Goal: Information Seeking & Learning: Learn about a topic

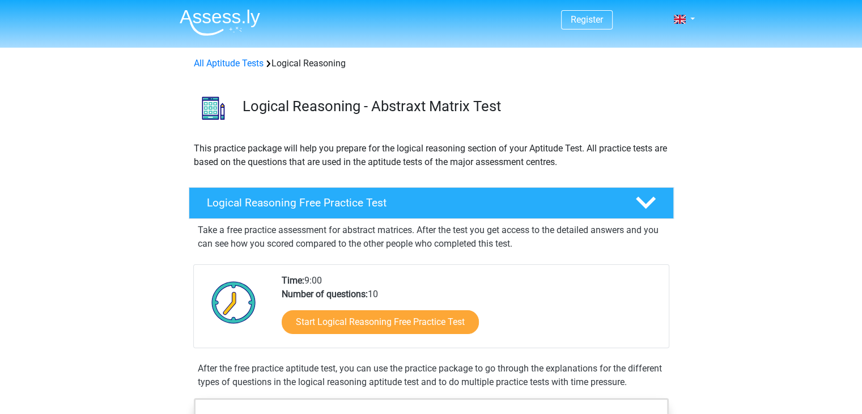
drag, startPoint x: 226, startPoint y: 65, endPoint x: 236, endPoint y: 71, distance: 11.5
click at [236, 71] on div "All Aptitude Tests Logical Reasoning" at bounding box center [431, 61] width 538 height 27
click at [356, 333] on div "Start Logical Reasoning Free Practice Test" at bounding box center [471, 324] width 378 height 46
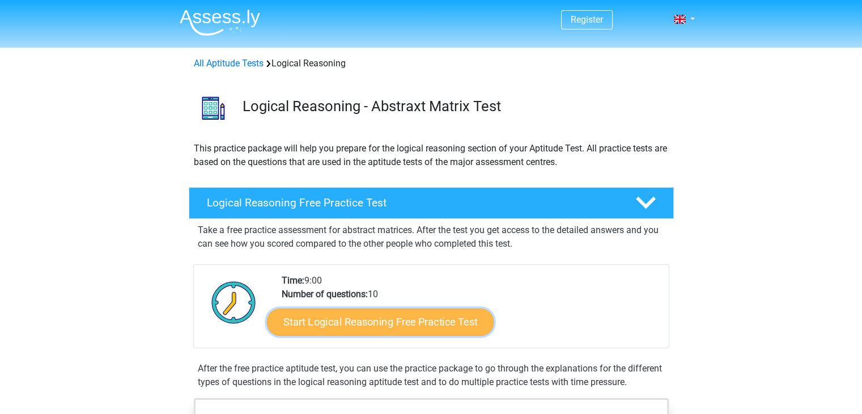
click at [353, 318] on link "Start Logical Reasoning Free Practice Test" at bounding box center [380, 321] width 227 height 27
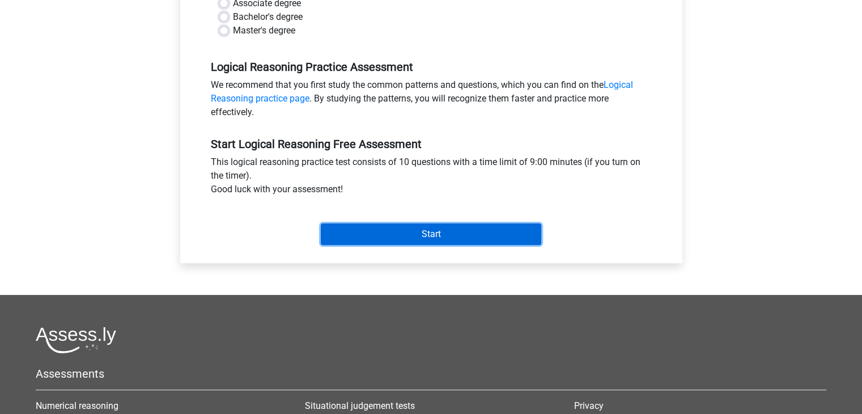
click at [401, 239] on input "Start" at bounding box center [431, 234] width 220 height 22
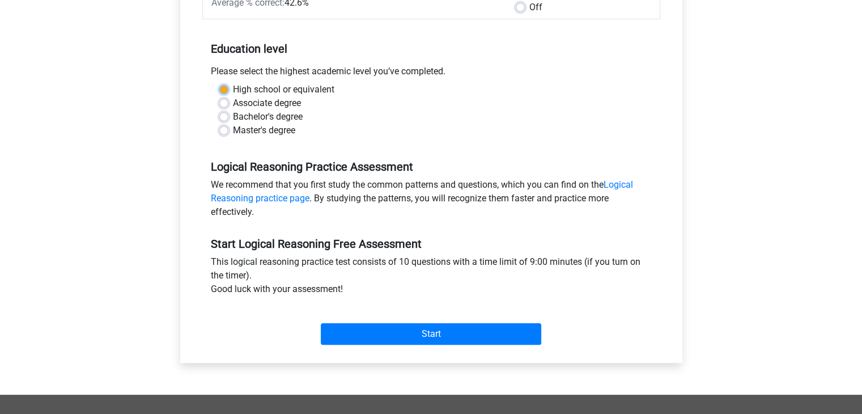
scroll to position [170, 0]
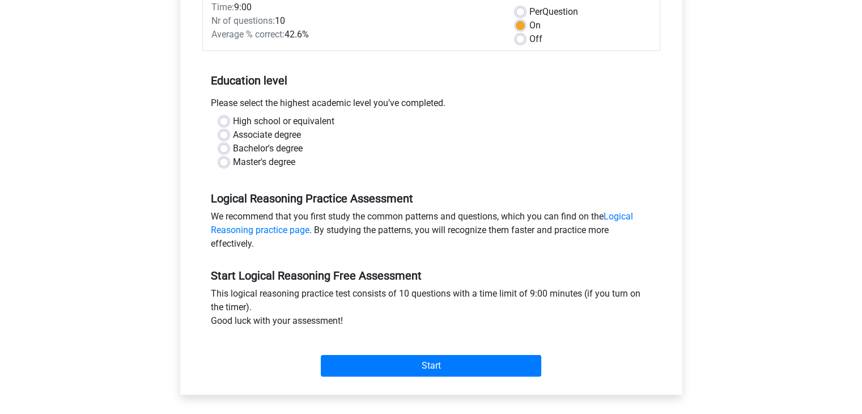
click at [248, 166] on label "Master's degree" at bounding box center [264, 162] width 62 height 14
click at [228, 166] on input "Master's degree" at bounding box center [223, 160] width 9 height 11
radio input "true"
click at [398, 351] on div "Start" at bounding box center [431, 357] width 458 height 40
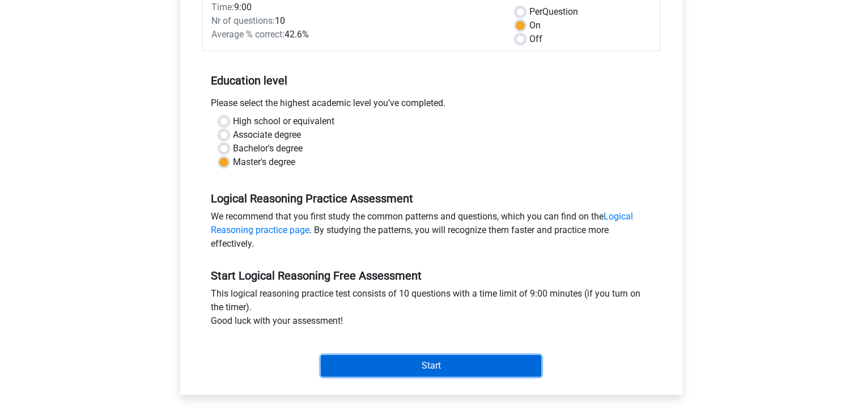
click at [399, 365] on input "Start" at bounding box center [431, 366] width 220 height 22
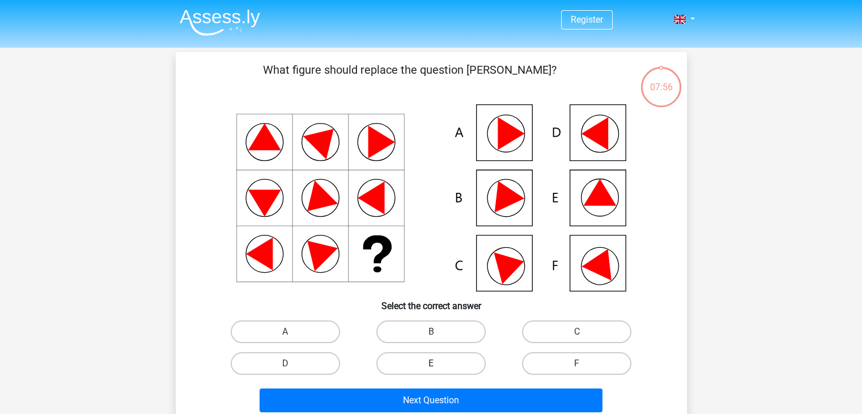
click at [445, 355] on label "E" at bounding box center [430, 363] width 109 height 23
click at [438, 363] on input "E" at bounding box center [434, 366] width 7 height 7
radio input "true"
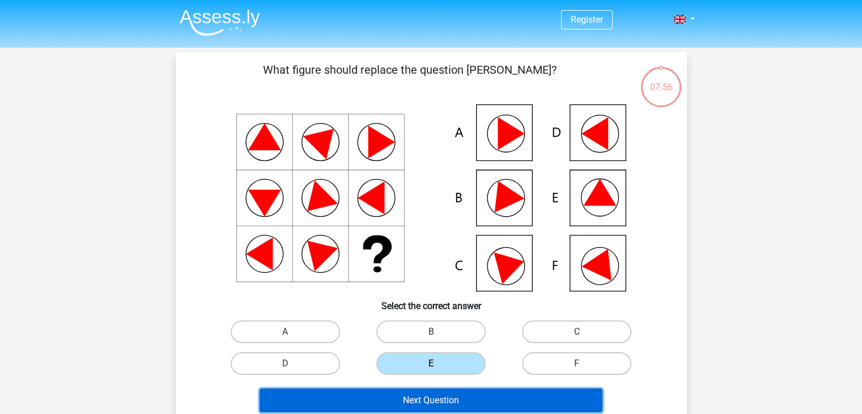
click at [442, 397] on button "Next Question" at bounding box center [430, 400] width 343 height 24
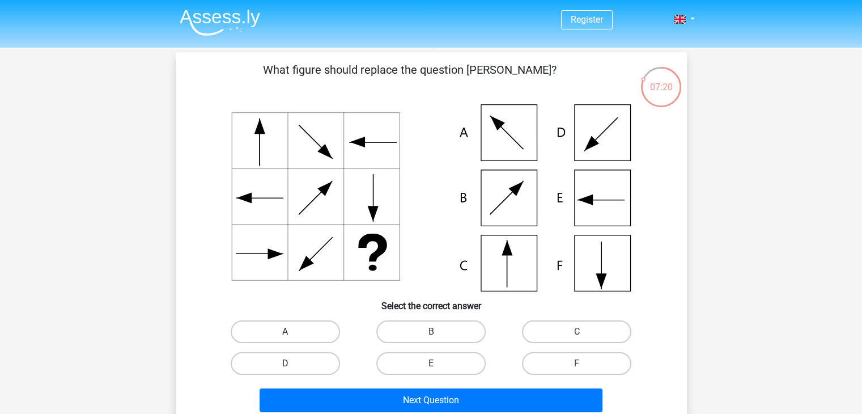
drag, startPoint x: 304, startPoint y: 337, endPoint x: 273, endPoint y: 327, distance: 33.2
click at [273, 327] on label "A" at bounding box center [285, 331] width 109 height 23
click at [285, 331] on input "A" at bounding box center [288, 334] width 7 height 7
radio input "true"
click at [580, 331] on input "C" at bounding box center [580, 334] width 7 height 7
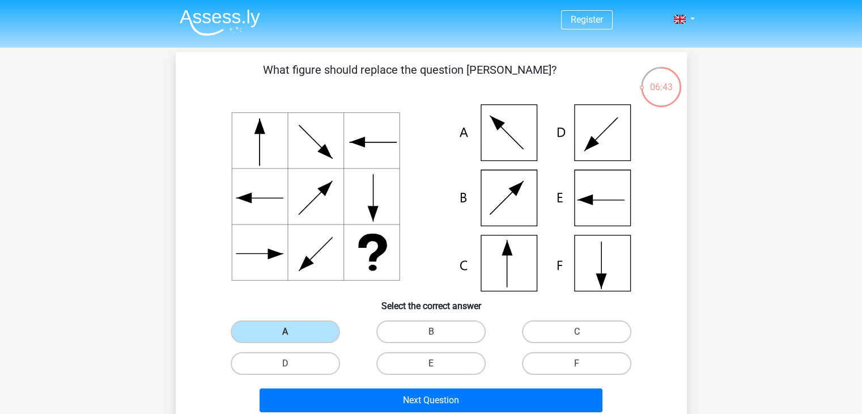
radio input "true"
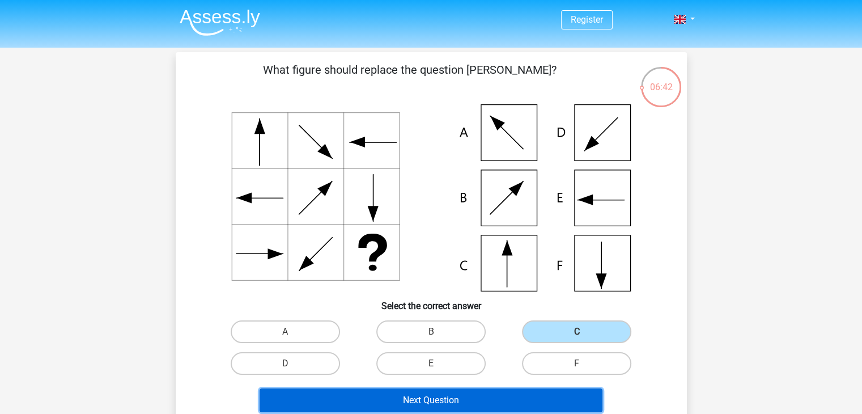
click at [484, 400] on button "Next Question" at bounding box center [430, 400] width 343 height 24
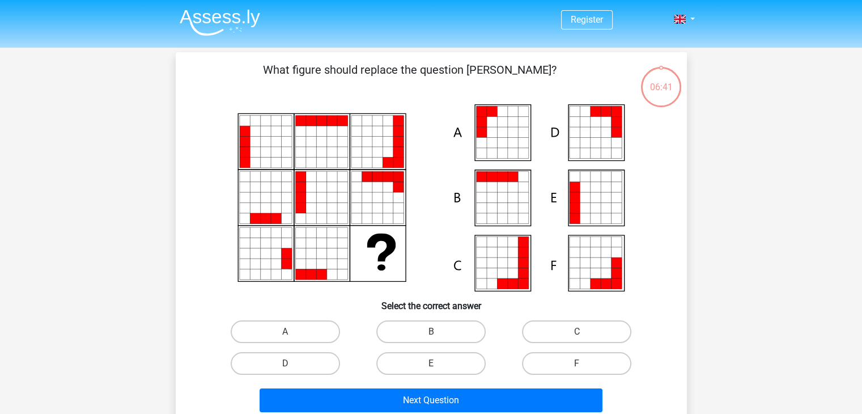
scroll to position [52, 0]
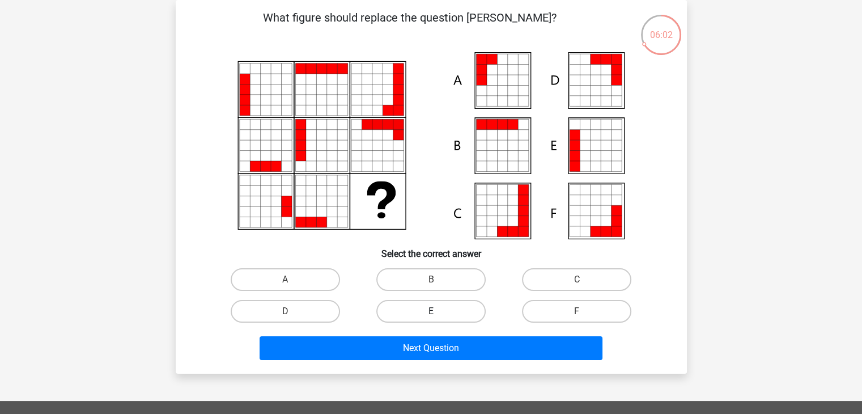
click at [413, 306] on label "E" at bounding box center [430, 311] width 109 height 23
click at [431, 311] on input "E" at bounding box center [434, 314] width 7 height 7
radio input "true"
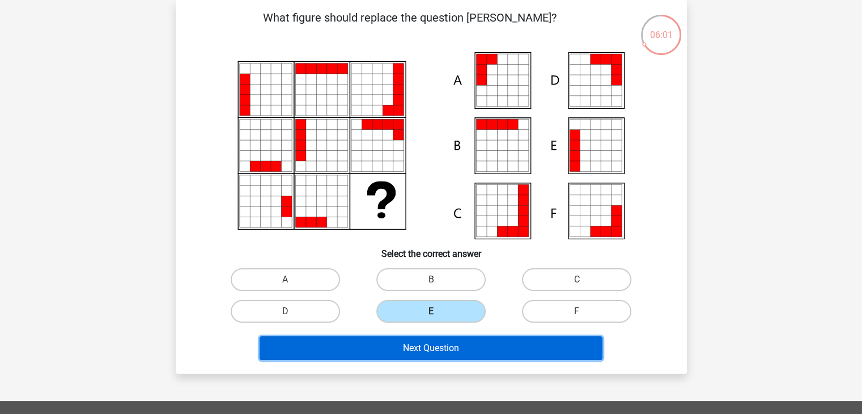
click at [417, 342] on button "Next Question" at bounding box center [430, 348] width 343 height 24
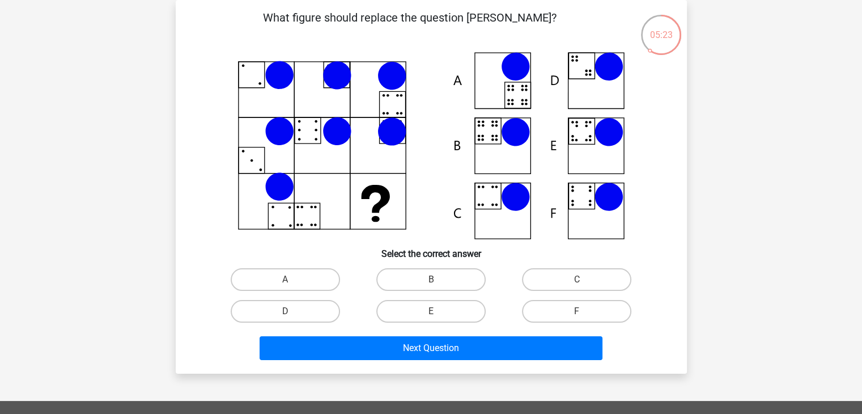
click at [501, 143] on icon at bounding box center [431, 145] width 457 height 187
click at [431, 274] on label "B" at bounding box center [430, 279] width 109 height 23
click at [431, 279] on input "B" at bounding box center [434, 282] width 7 height 7
radio input "true"
click at [446, 310] on label "E" at bounding box center [430, 311] width 109 height 23
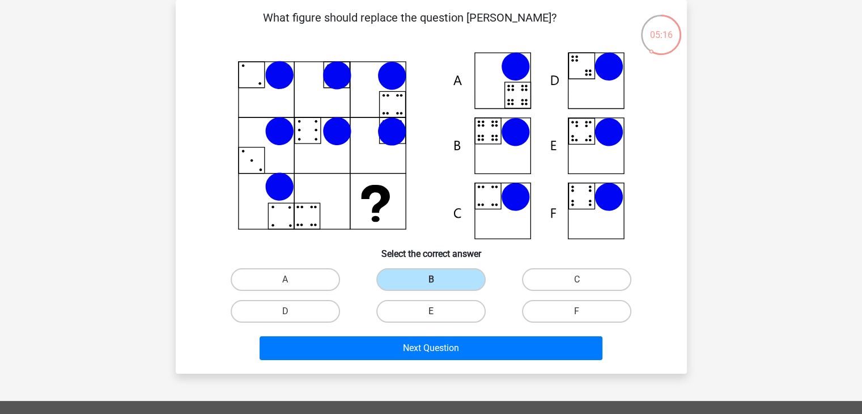
click at [438, 311] on input "E" at bounding box center [434, 314] width 7 height 7
radio input "true"
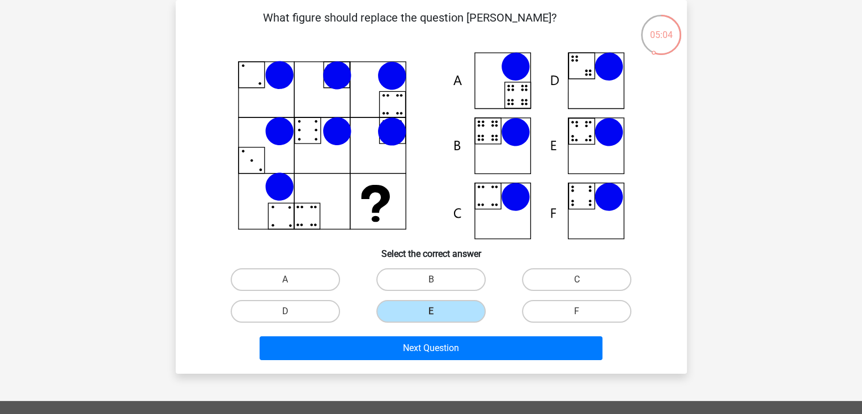
click at [432, 267] on div "B" at bounding box center [431, 279] width 146 height 32
click at [429, 278] on label "B" at bounding box center [430, 279] width 109 height 23
click at [431, 279] on input "B" at bounding box center [434, 282] width 7 height 7
radio input "true"
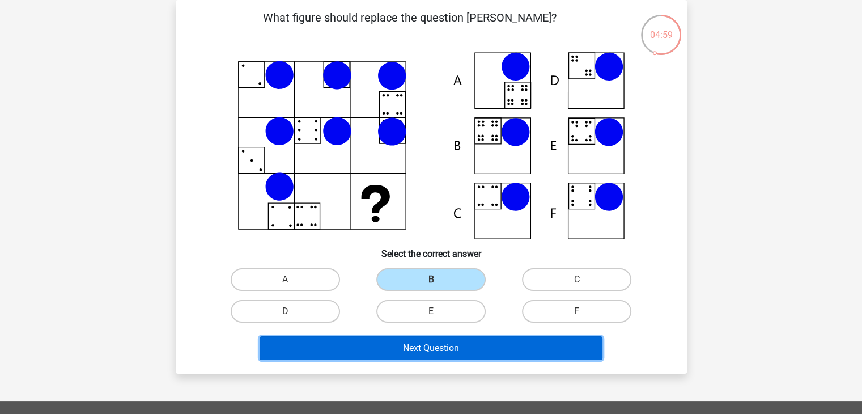
click at [423, 346] on button "Next Question" at bounding box center [430, 348] width 343 height 24
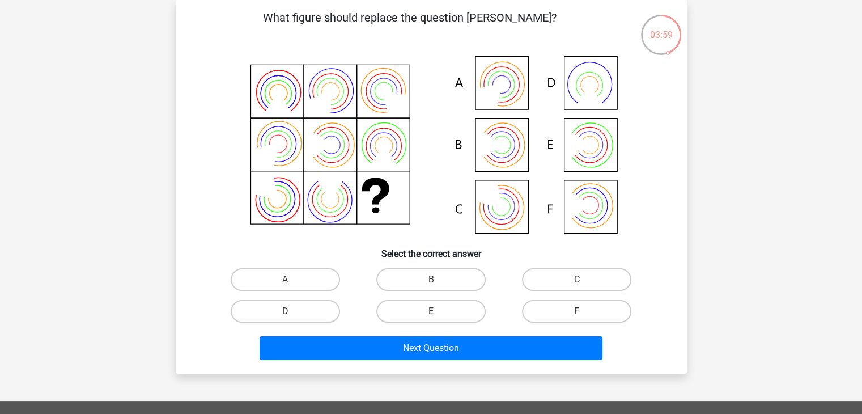
click at [590, 300] on label "F" at bounding box center [576, 311] width 109 height 23
click at [584, 311] on input "F" at bounding box center [580, 314] width 7 height 7
radio input "true"
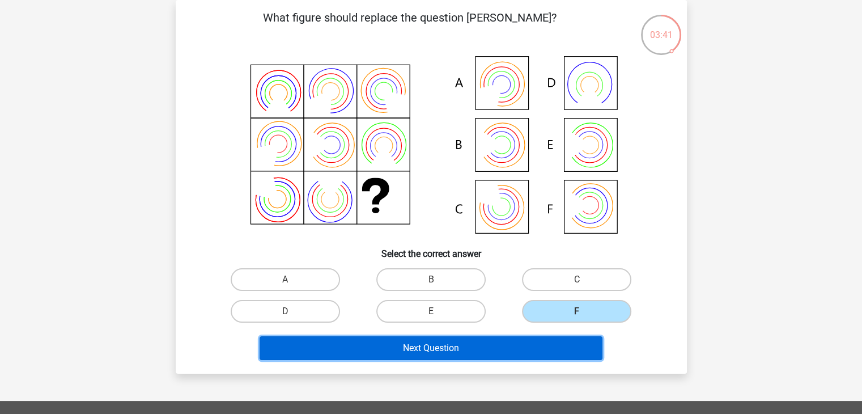
click at [530, 346] on button "Next Question" at bounding box center [430, 348] width 343 height 24
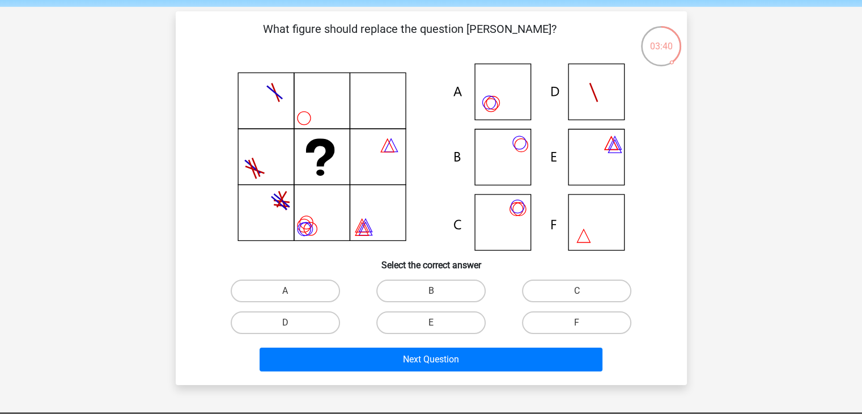
scroll to position [43, 0]
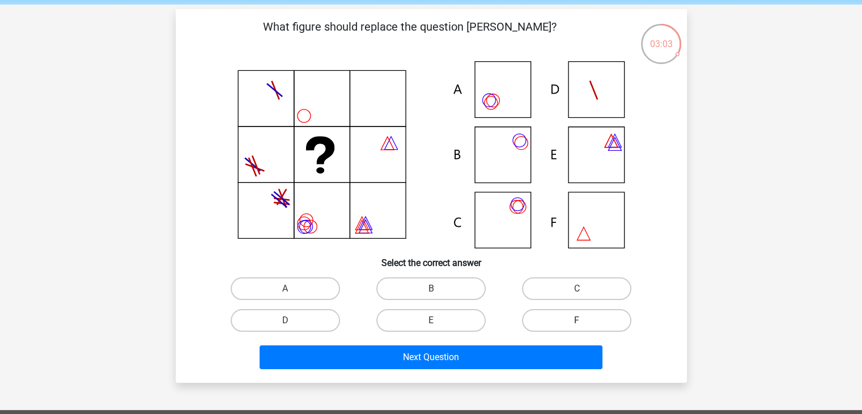
click at [565, 318] on label "F" at bounding box center [576, 320] width 109 height 23
click at [577, 320] on input "F" at bounding box center [580, 323] width 7 height 7
radio input "true"
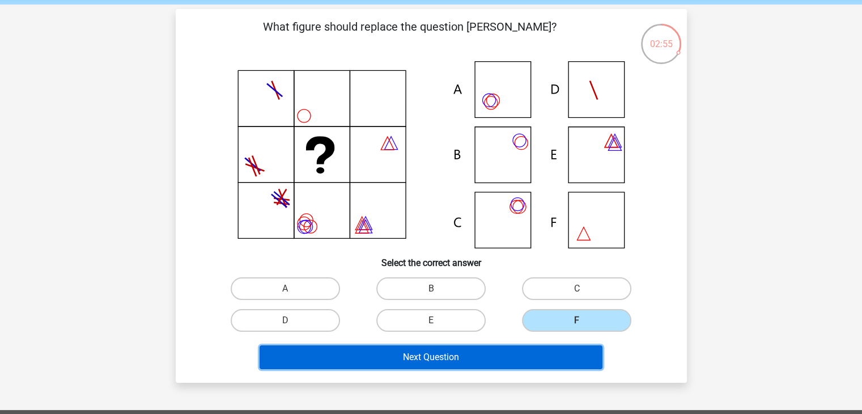
click at [493, 359] on button "Next Question" at bounding box center [430, 357] width 343 height 24
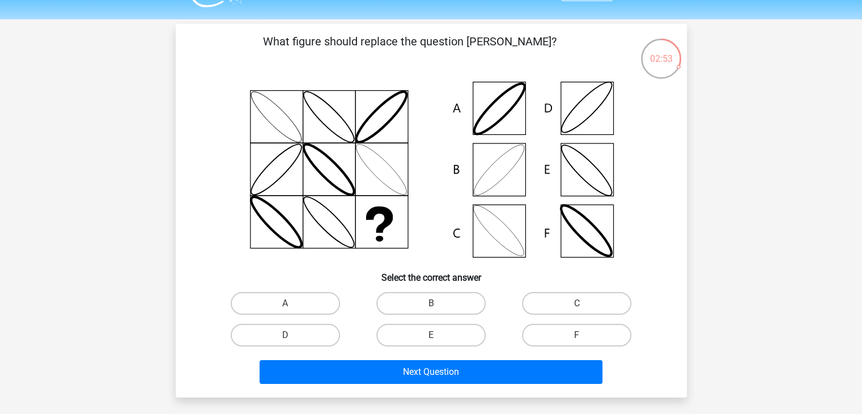
scroll to position [30, 0]
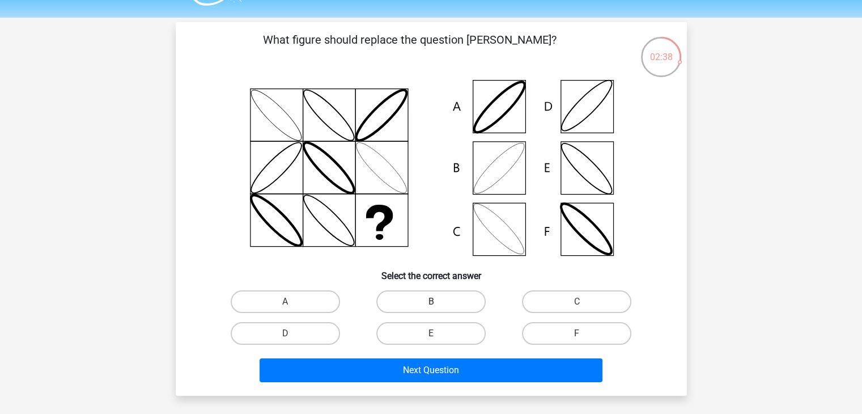
click at [424, 297] on label "B" at bounding box center [430, 301] width 109 height 23
click at [431, 301] on input "B" at bounding box center [434, 304] width 7 height 7
radio input "true"
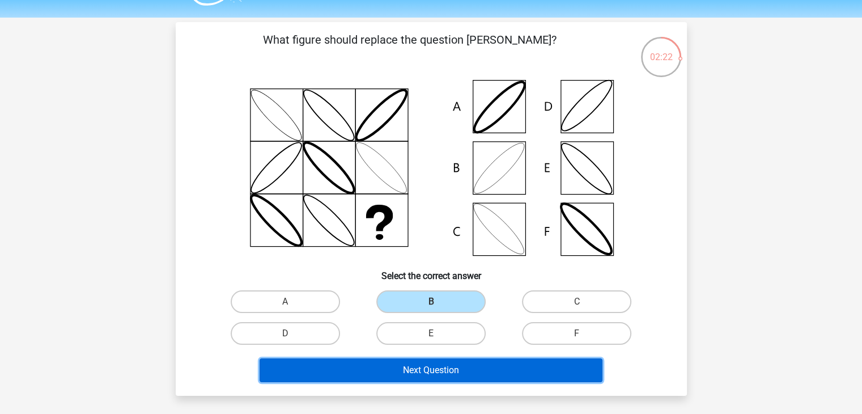
click at [422, 361] on button "Next Question" at bounding box center [430, 370] width 343 height 24
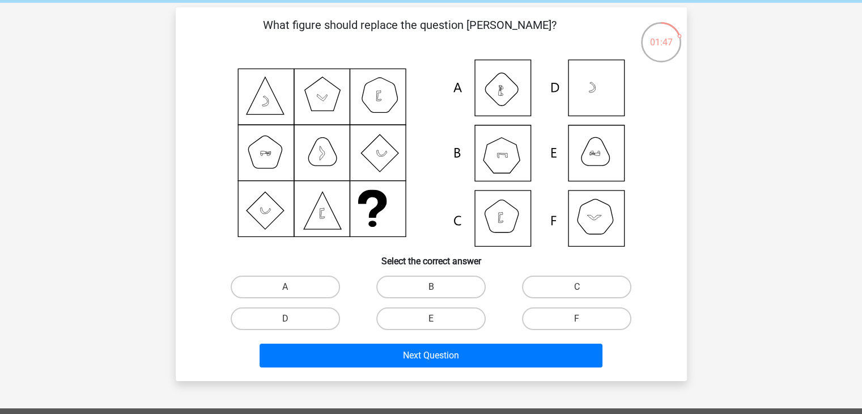
scroll to position [48, 0]
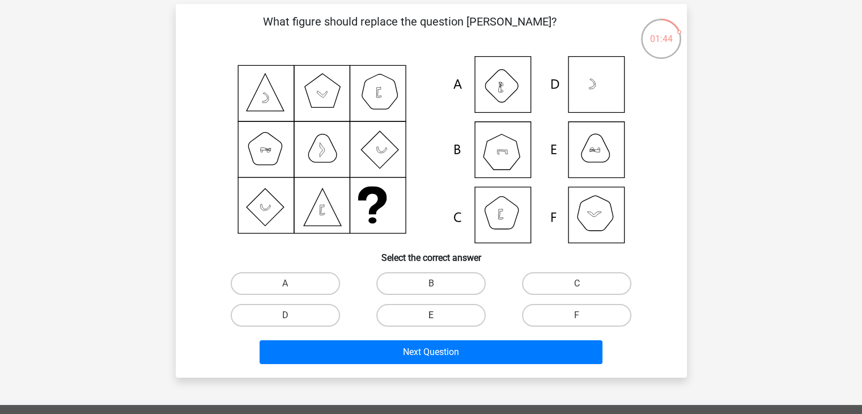
click at [419, 310] on label "E" at bounding box center [430, 315] width 109 height 23
click at [431, 315] on input "E" at bounding box center [434, 318] width 7 height 7
radio input "true"
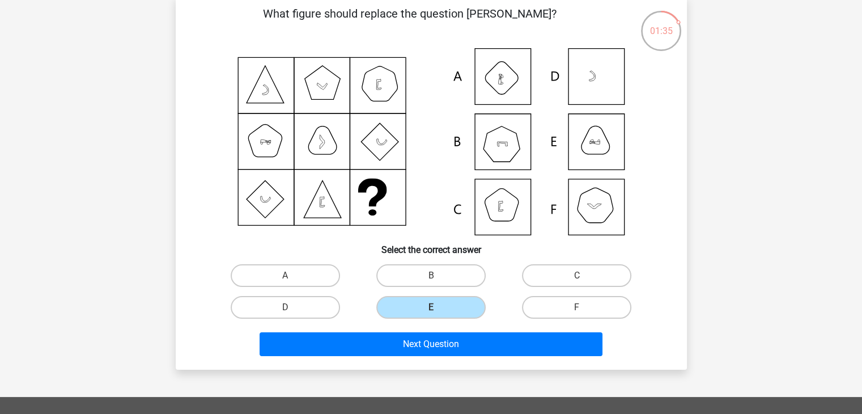
scroll to position [50, 0]
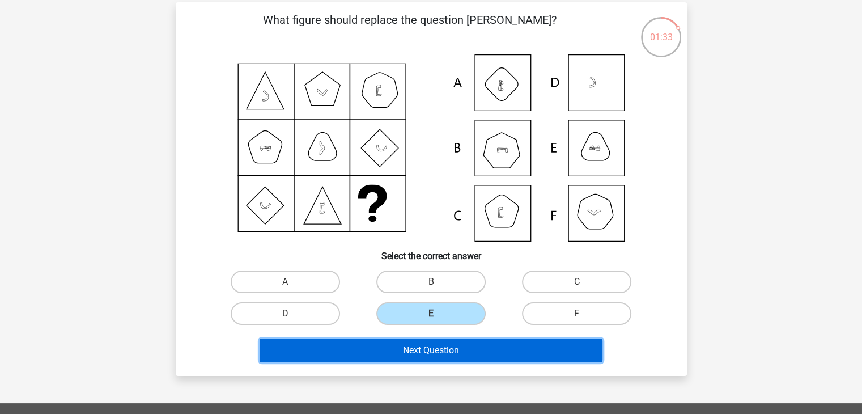
click at [468, 338] on button "Next Question" at bounding box center [430, 350] width 343 height 24
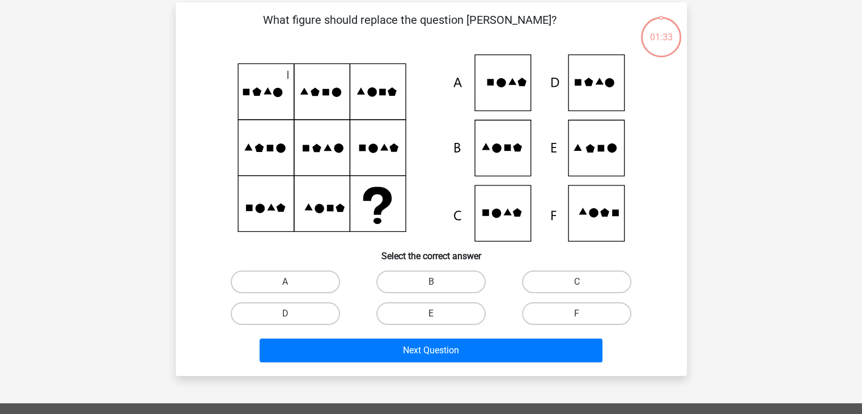
scroll to position [52, 0]
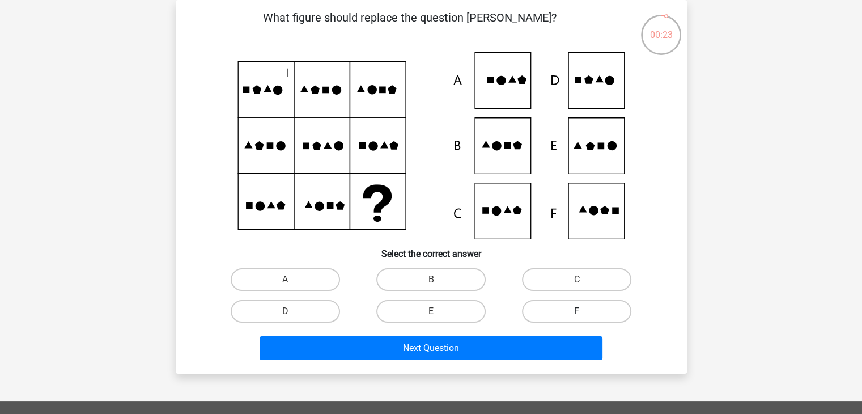
click at [577, 306] on label "F" at bounding box center [576, 311] width 109 height 23
click at [577, 311] on input "F" at bounding box center [580, 314] width 7 height 7
radio input "true"
click at [450, 309] on label "E" at bounding box center [430, 311] width 109 height 23
click at [438, 311] on input "E" at bounding box center [434, 314] width 7 height 7
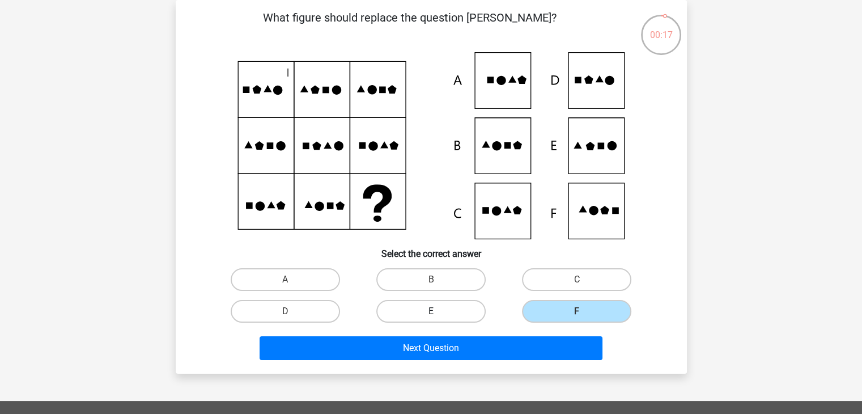
radio input "true"
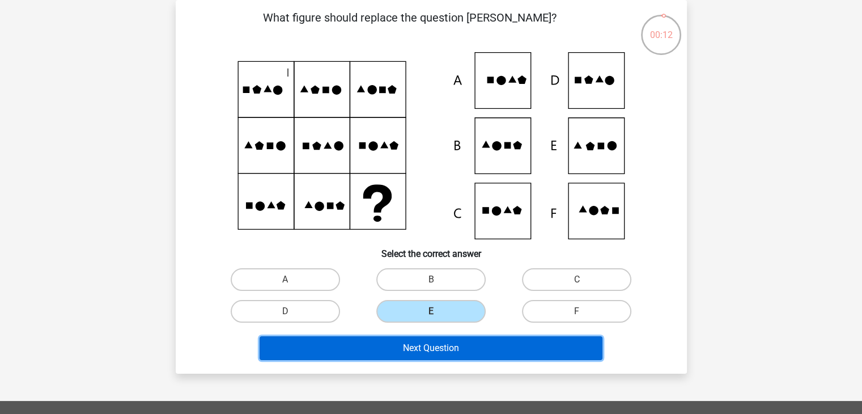
click at [453, 347] on button "Next Question" at bounding box center [430, 348] width 343 height 24
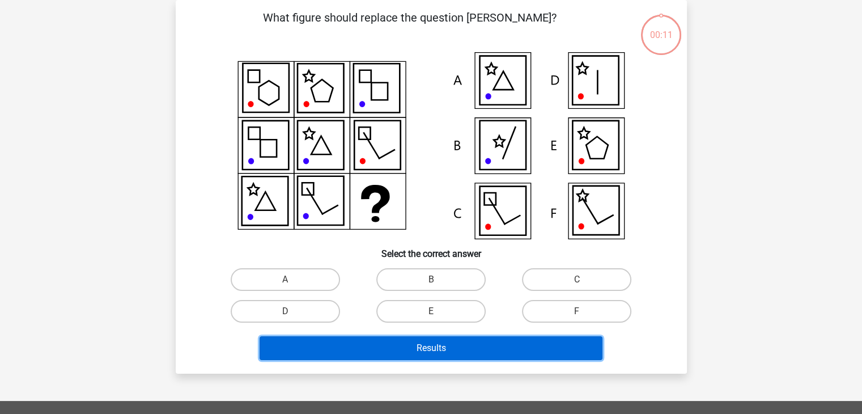
click at [453, 347] on button "Results" at bounding box center [430, 348] width 343 height 24
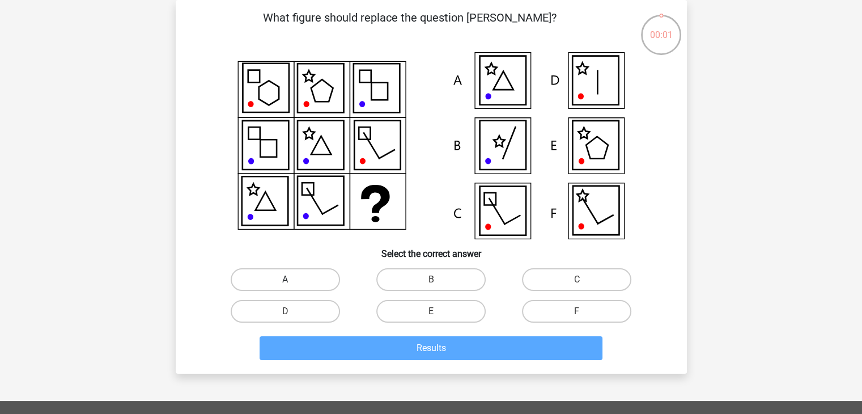
click at [301, 283] on label "A" at bounding box center [285, 279] width 109 height 23
click at [292, 283] on input "A" at bounding box center [288, 282] width 7 height 7
radio input "true"
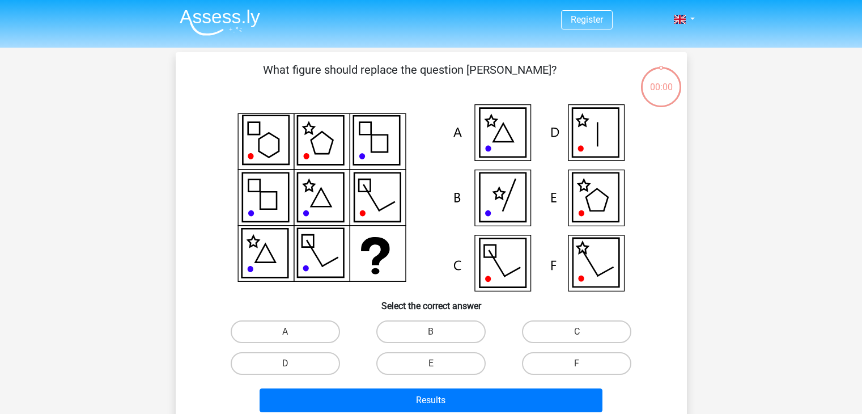
scroll to position [52, 0]
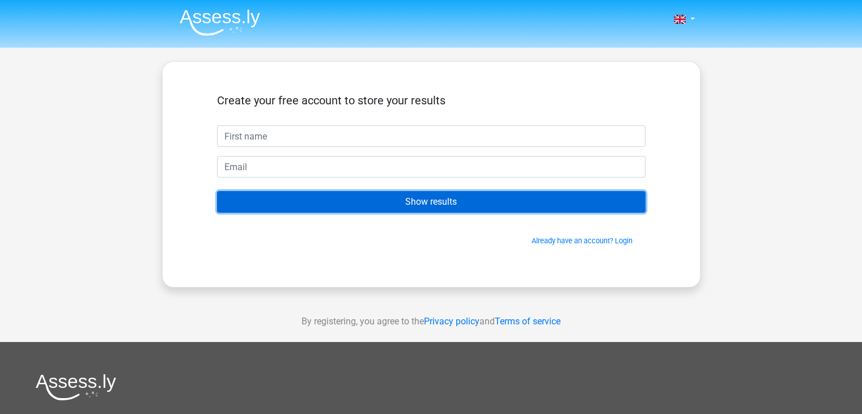
click at [394, 205] on input "Show results" at bounding box center [431, 202] width 428 height 22
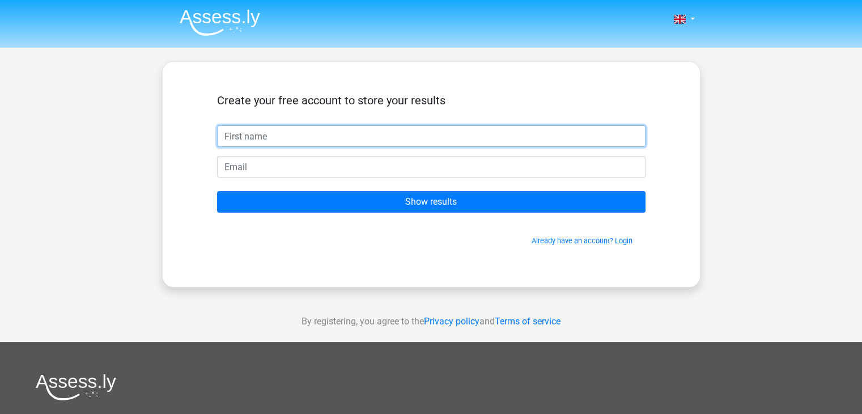
click at [356, 131] on input "text" at bounding box center [431, 136] width 428 height 22
click at [336, 137] on input "text" at bounding box center [431, 136] width 428 height 22
type input "jkbvkvj"
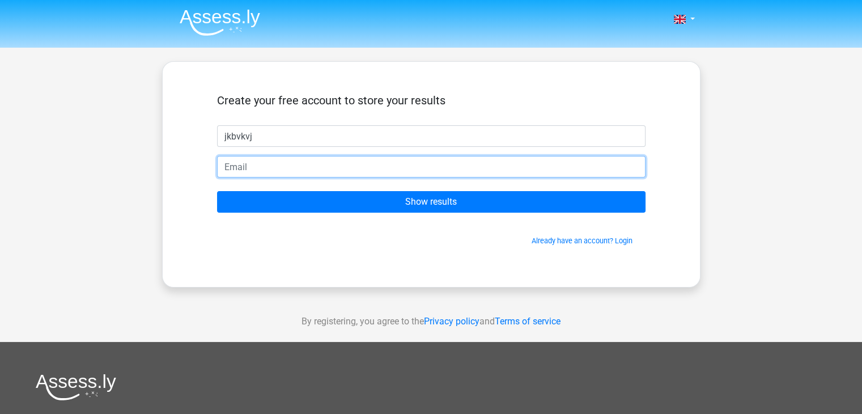
click at [320, 161] on input "email" at bounding box center [431, 167] width 428 height 22
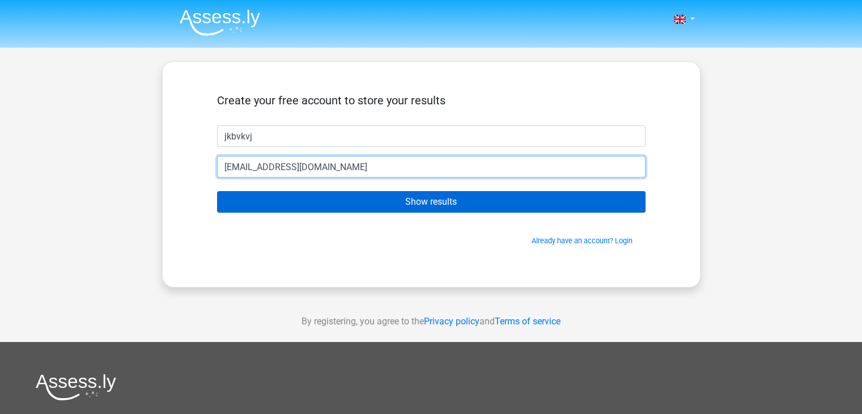
type input "[EMAIL_ADDRESS][DOMAIN_NAME]"
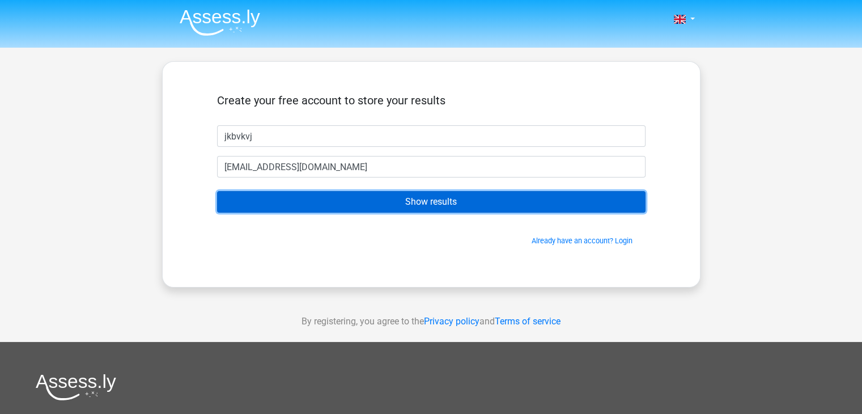
click at [339, 193] on input "Show results" at bounding box center [431, 202] width 428 height 22
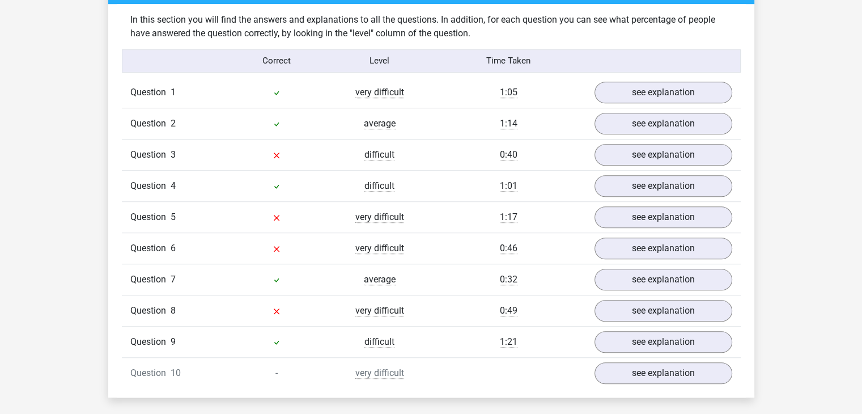
scroll to position [874, 0]
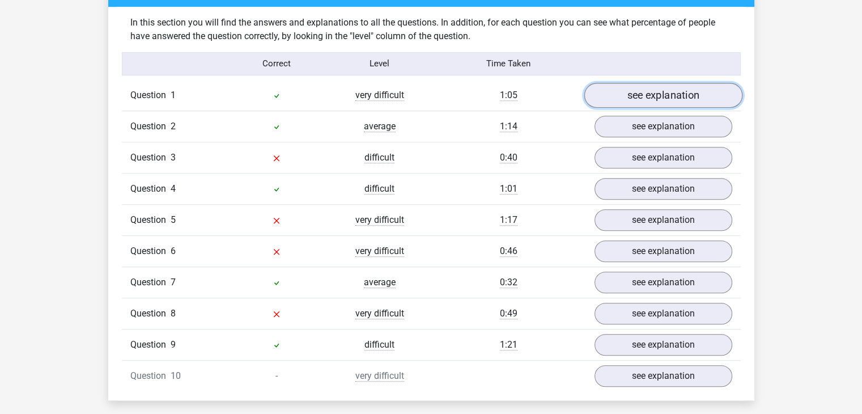
click at [645, 97] on link "see explanation" at bounding box center [663, 95] width 158 height 25
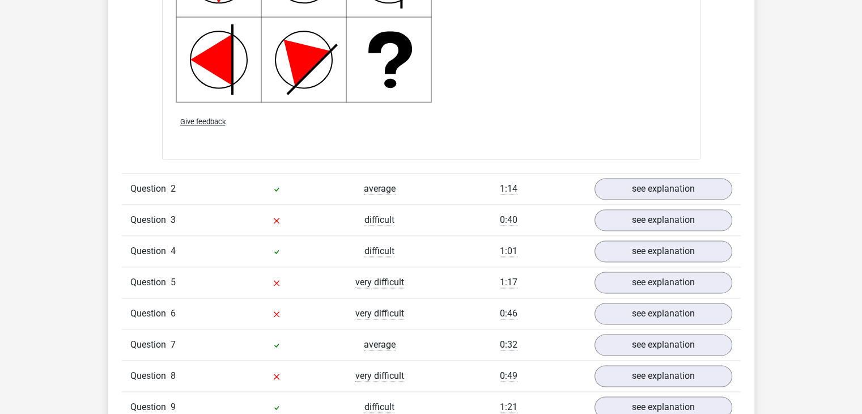
scroll to position [1540, 0]
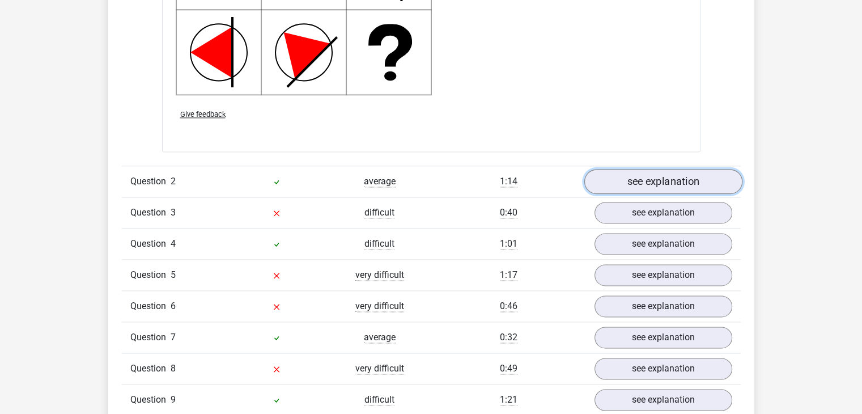
click at [650, 181] on link "see explanation" at bounding box center [663, 181] width 158 height 25
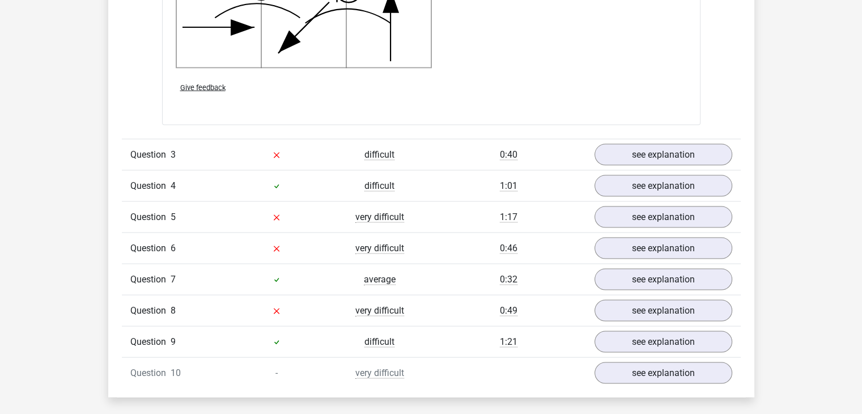
scroll to position [2304, 0]
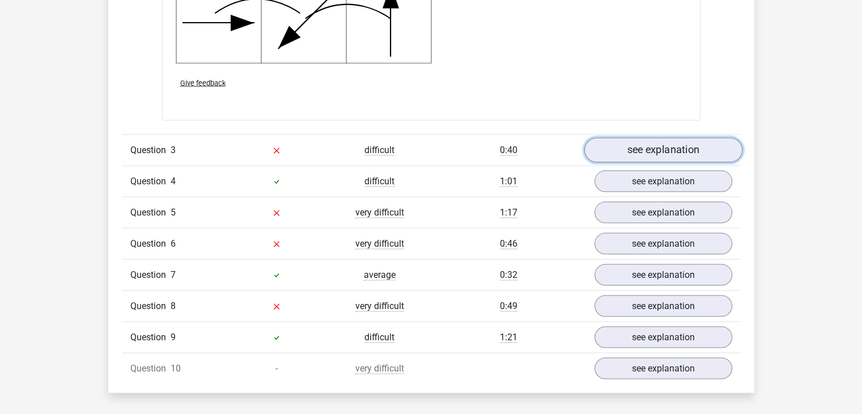
click at [654, 147] on link "see explanation" at bounding box center [663, 150] width 158 height 25
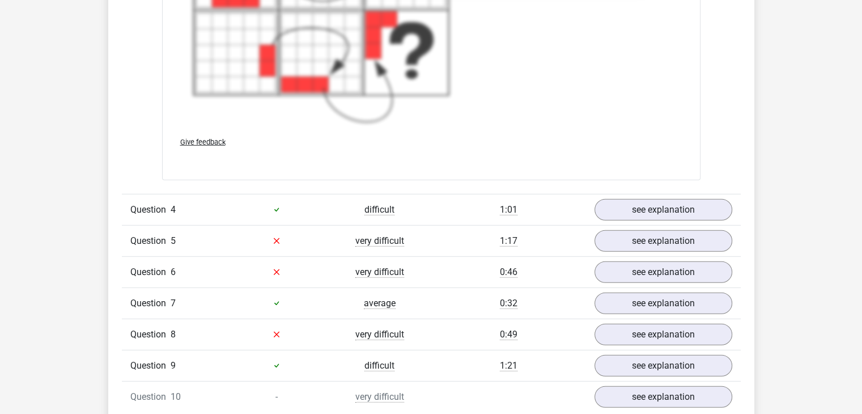
scroll to position [3055, 0]
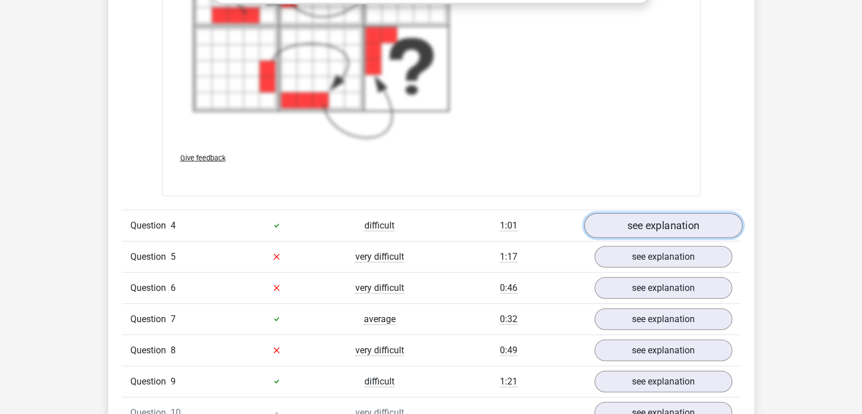
click at [705, 229] on link "see explanation" at bounding box center [663, 225] width 158 height 25
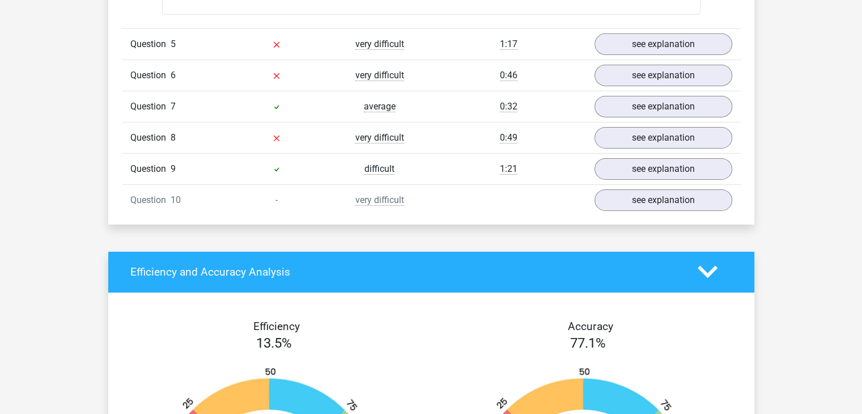
scroll to position [3706, 0]
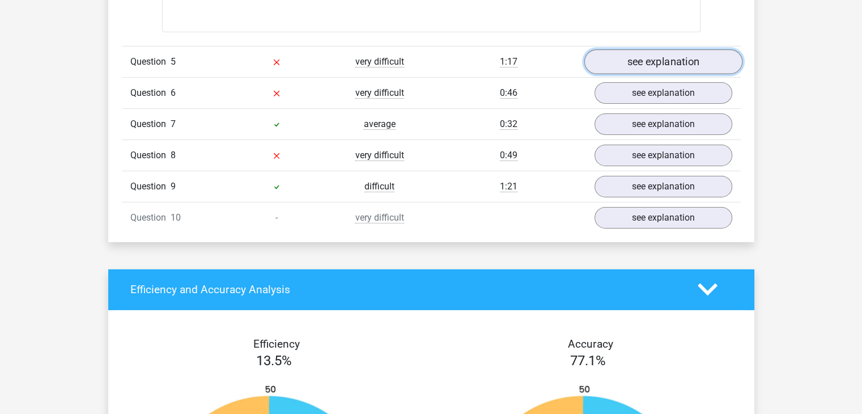
click at [640, 59] on link "see explanation" at bounding box center [663, 61] width 158 height 25
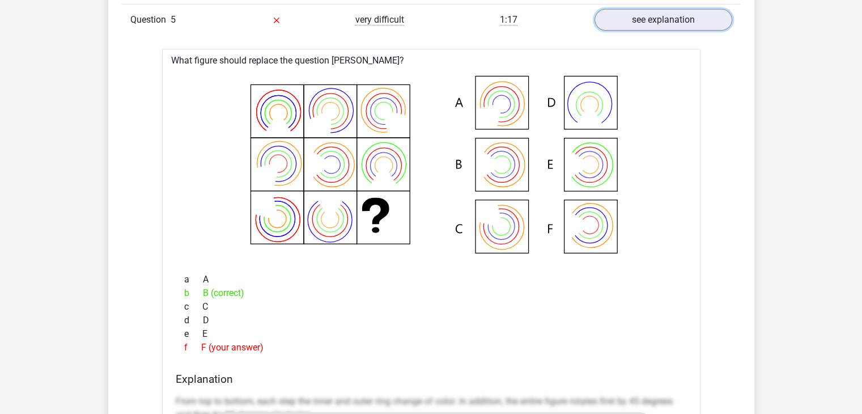
scroll to position [3728, 0]
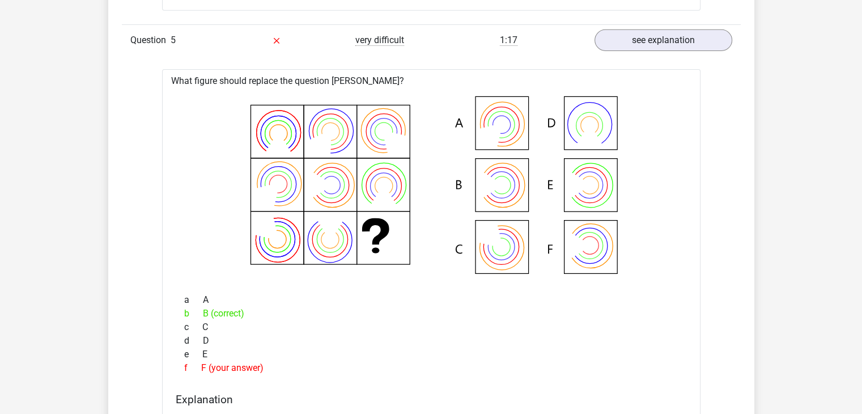
click at [644, 301] on div "a A" at bounding box center [431, 300] width 511 height 14
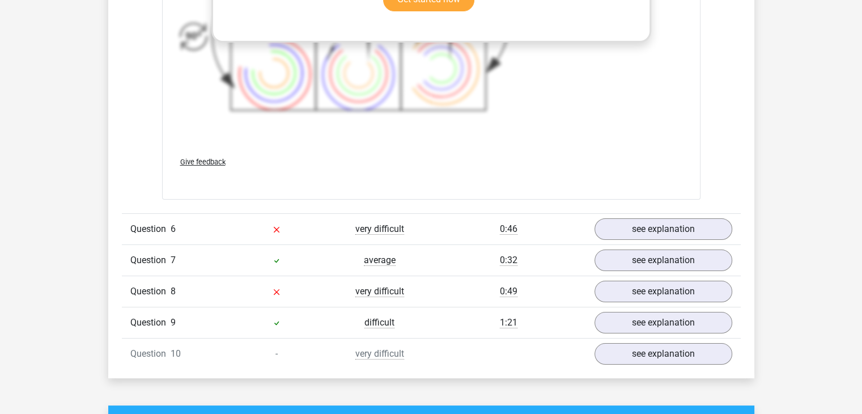
scroll to position [4371, 0]
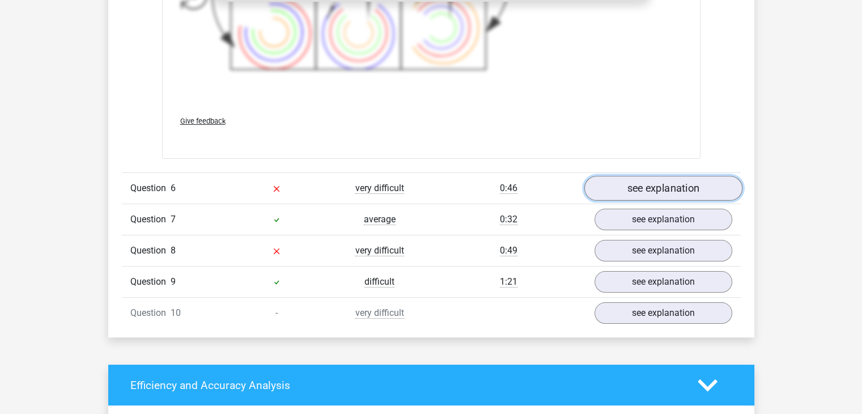
click at [625, 184] on link "see explanation" at bounding box center [663, 188] width 158 height 25
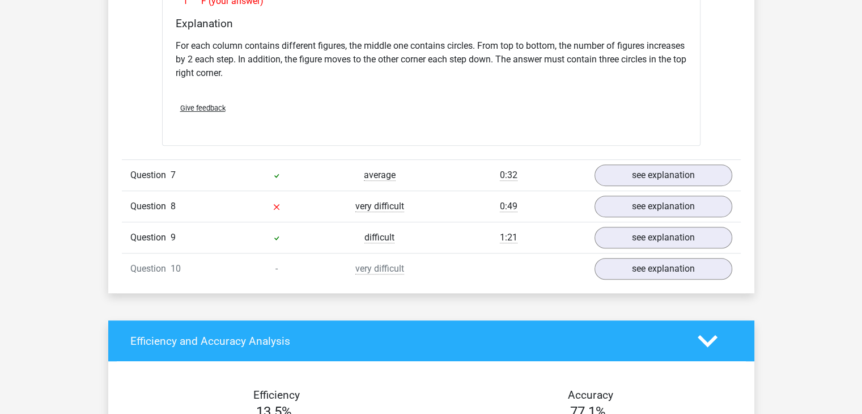
scroll to position [4871, 0]
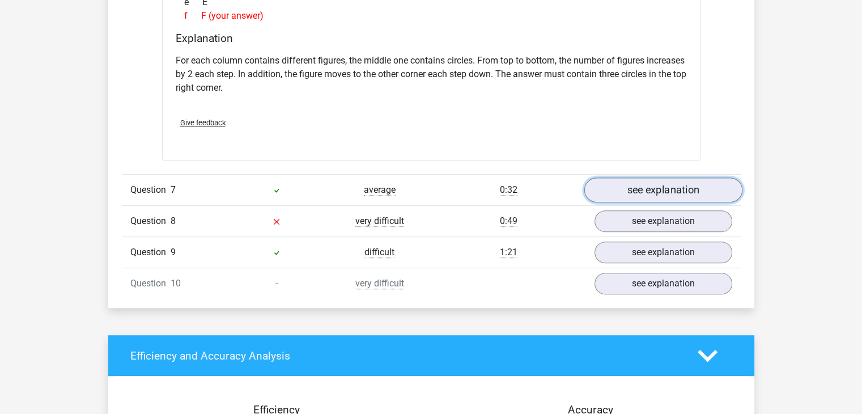
click at [664, 177] on link "see explanation" at bounding box center [663, 189] width 158 height 25
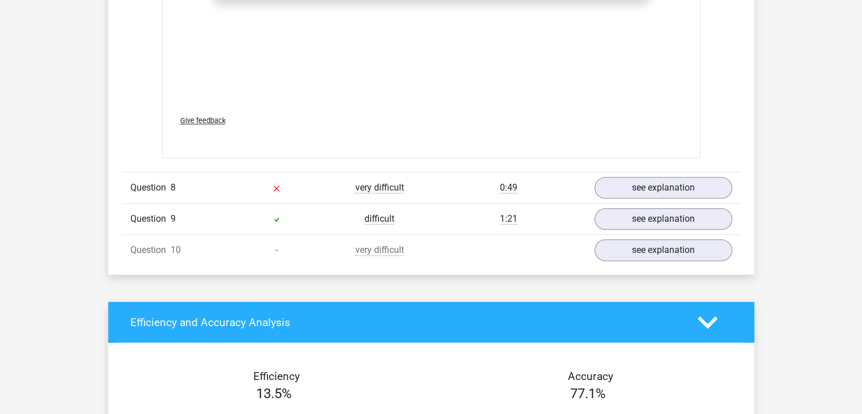
scroll to position [5656, 0]
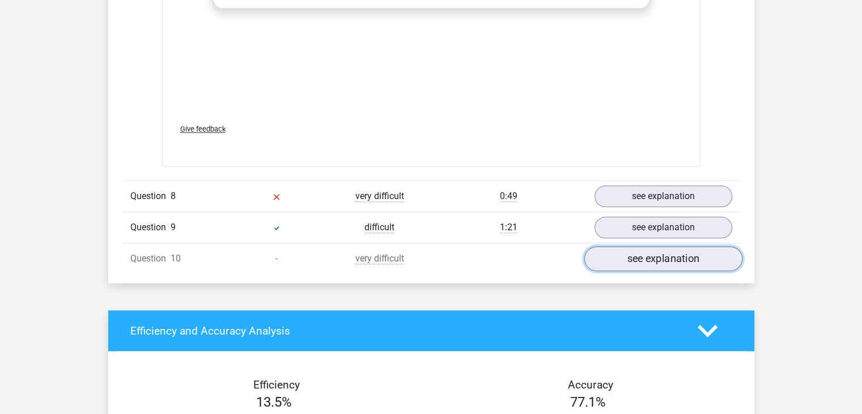
click at [625, 248] on link "see explanation" at bounding box center [663, 258] width 158 height 25
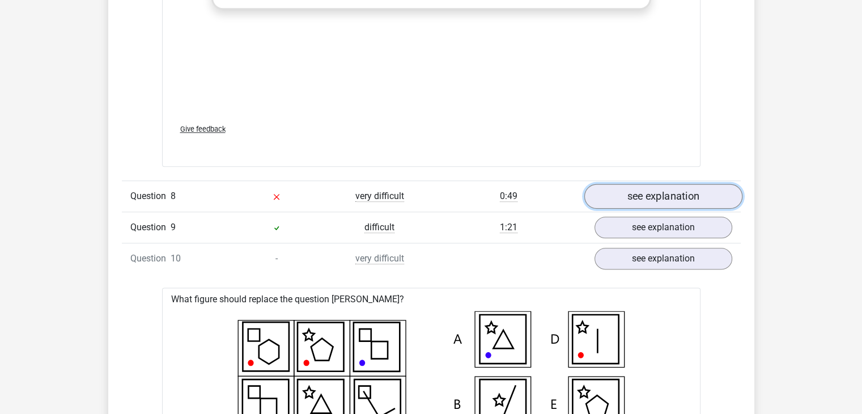
click at [642, 193] on link "see explanation" at bounding box center [663, 196] width 158 height 25
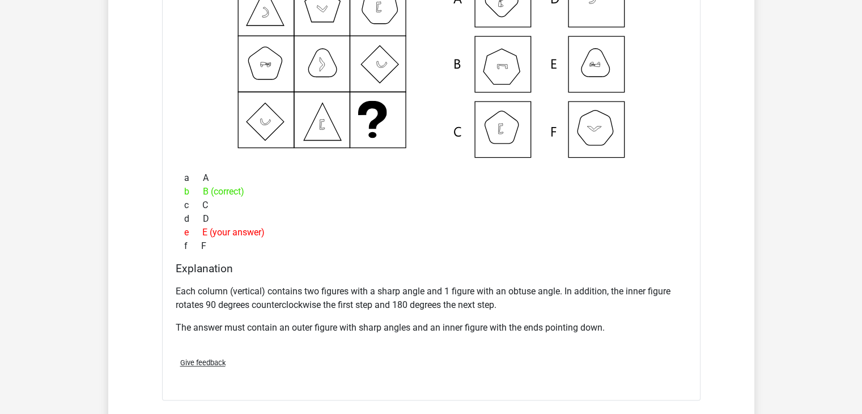
scroll to position [5883, 0]
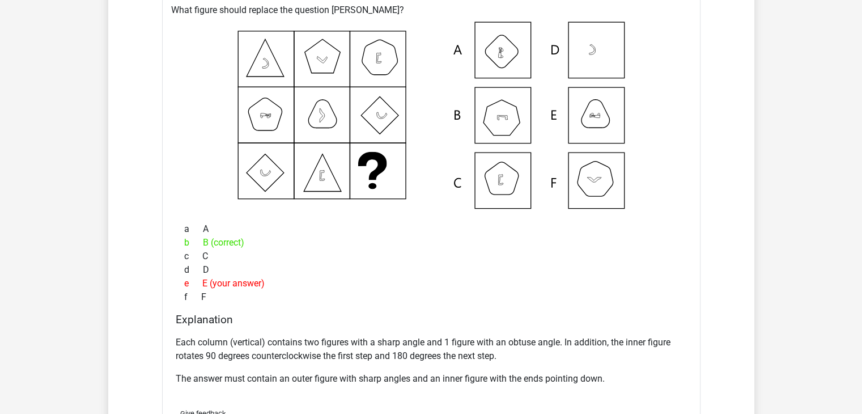
click at [525, 78] on icon at bounding box center [431, 115] width 502 height 187
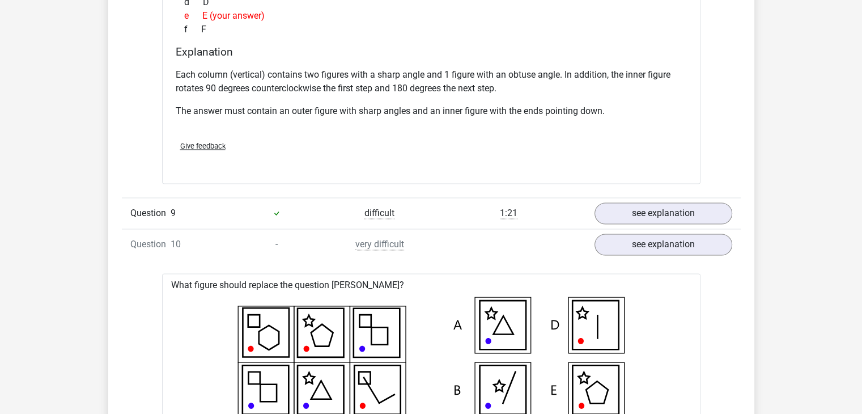
scroll to position [6199, 0]
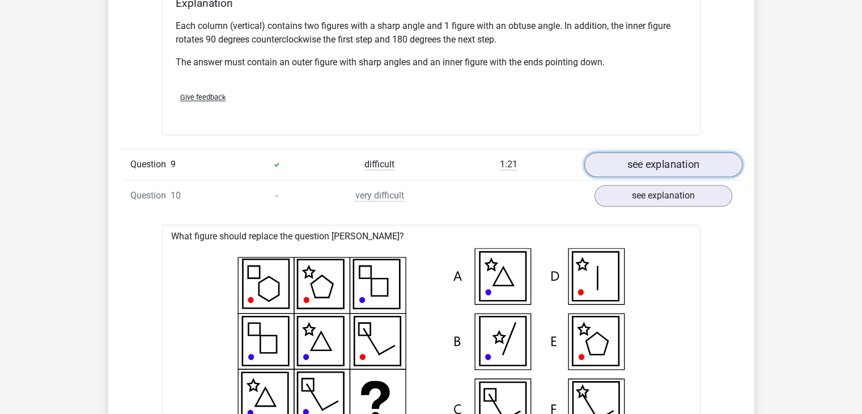
click at [625, 155] on link "see explanation" at bounding box center [663, 164] width 158 height 25
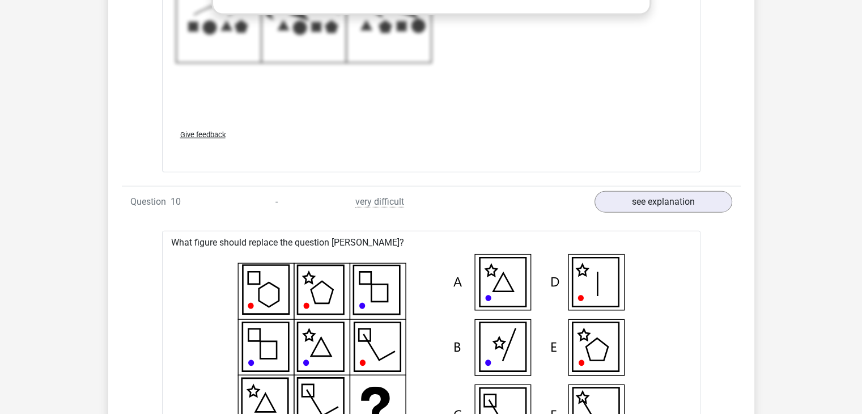
scroll to position [6964, 0]
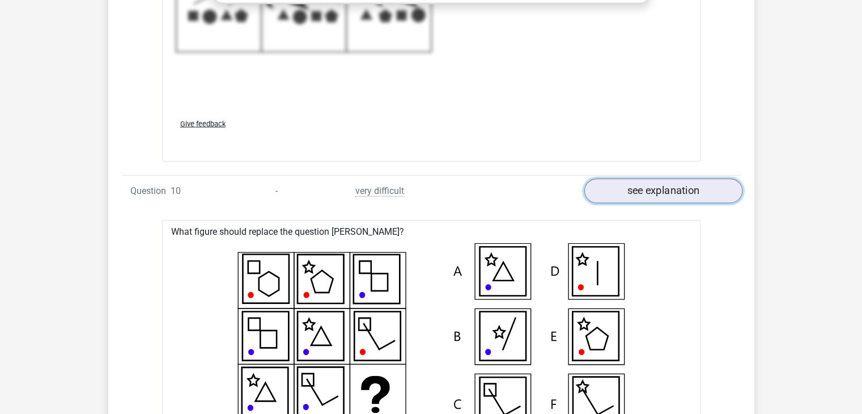
click at [635, 189] on link "see explanation" at bounding box center [663, 190] width 158 height 25
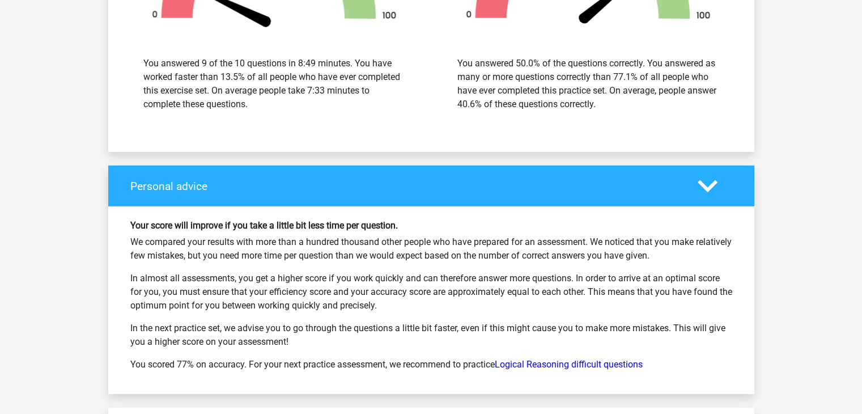
scroll to position [7508, 0]
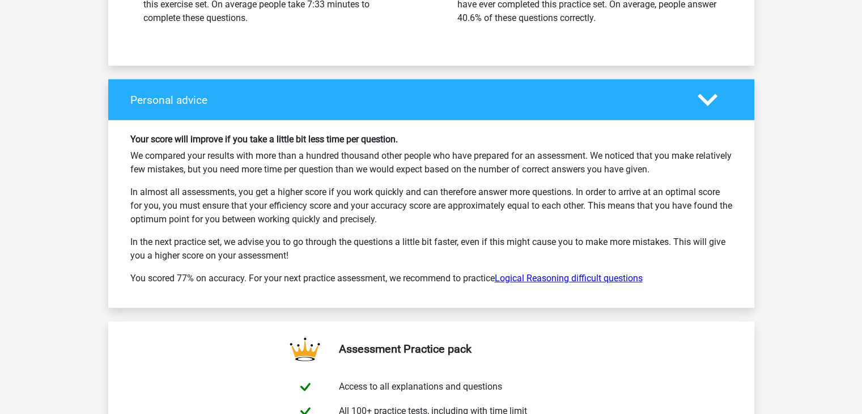
click at [582, 274] on link "Logical Reasoning difficult questions" at bounding box center [569, 278] width 148 height 11
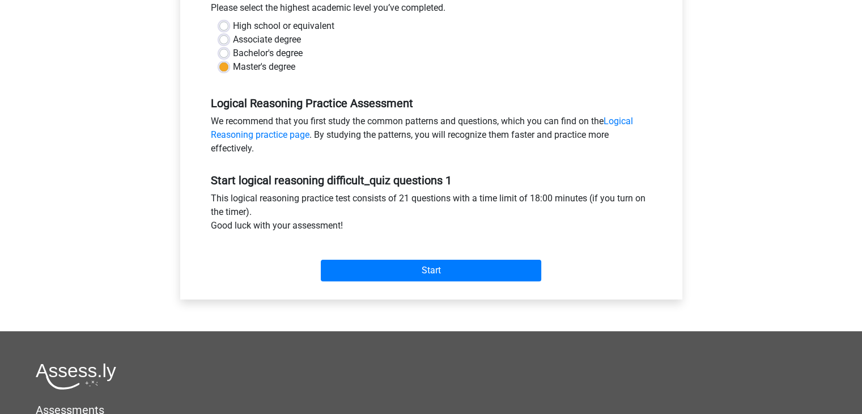
scroll to position [261, 0]
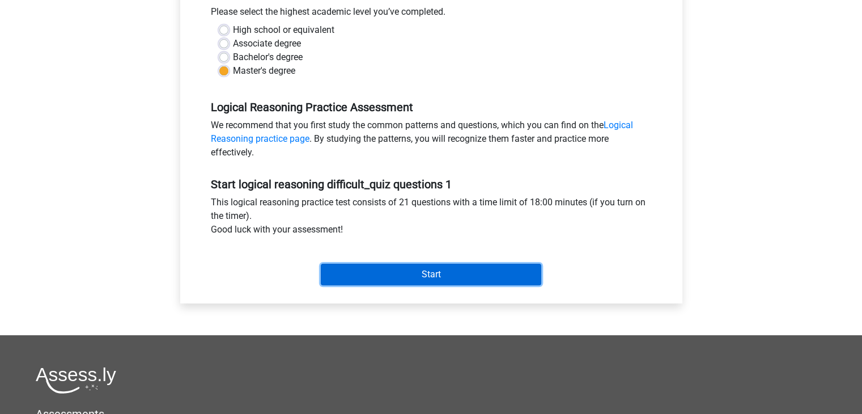
click at [414, 275] on input "Start" at bounding box center [431, 274] width 220 height 22
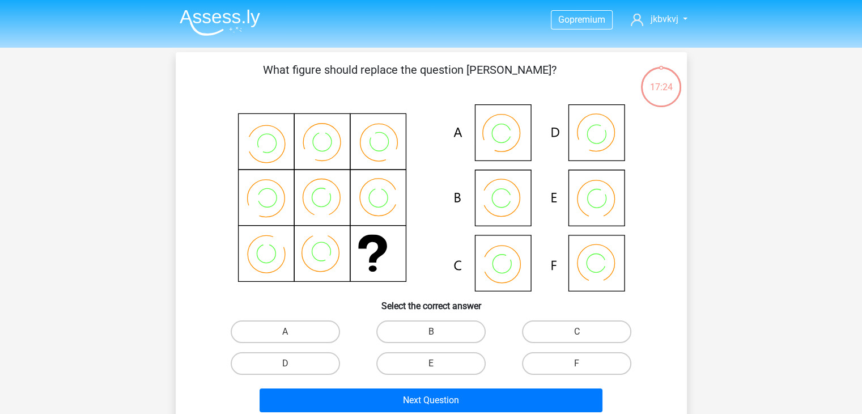
click at [512, 201] on icon at bounding box center [431, 197] width 457 height 187
click at [449, 336] on label "B" at bounding box center [430, 331] width 109 height 23
click at [438, 336] on input "B" at bounding box center [434, 334] width 7 height 7
radio input "true"
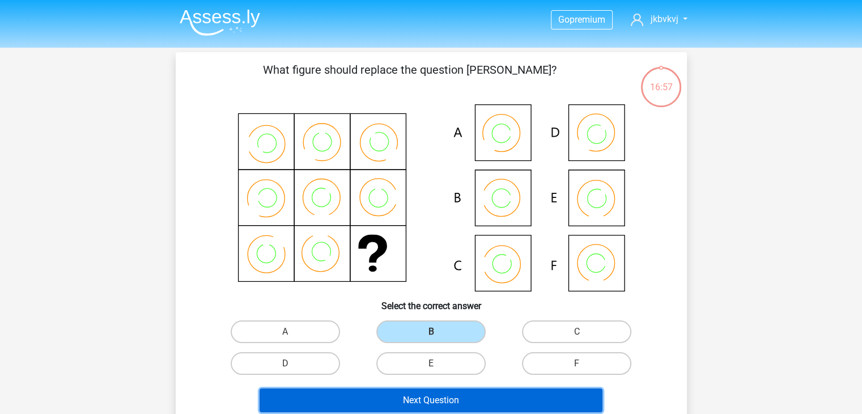
drag, startPoint x: 499, startPoint y: 397, endPoint x: 471, endPoint y: 395, distance: 27.3
click at [471, 395] on button "Next Question" at bounding box center [430, 400] width 343 height 24
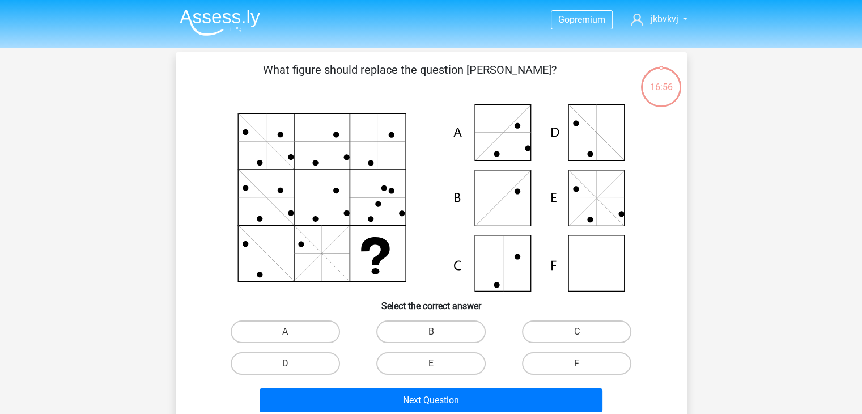
scroll to position [52, 0]
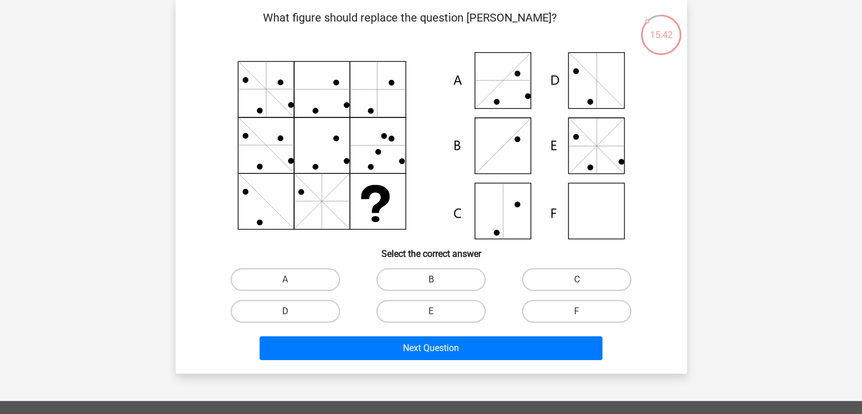
click at [293, 310] on label "D" at bounding box center [285, 311] width 109 height 23
click at [292, 311] on input "D" at bounding box center [288, 314] width 7 height 7
radio input "true"
click at [563, 313] on label "F" at bounding box center [576, 311] width 109 height 23
click at [577, 313] on input "F" at bounding box center [580, 314] width 7 height 7
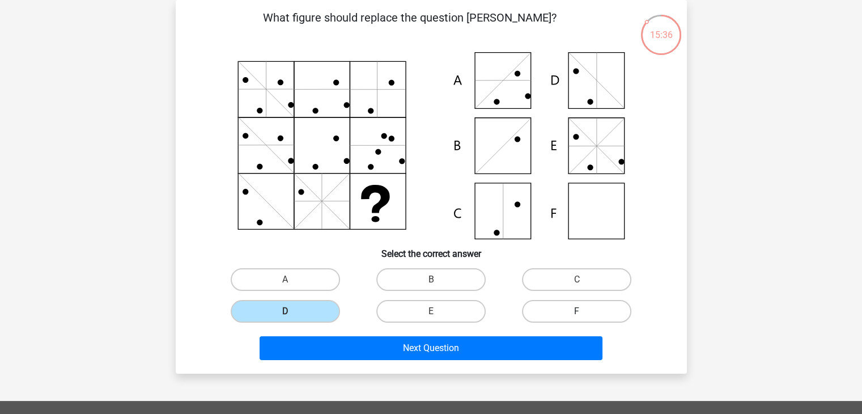
radio input "true"
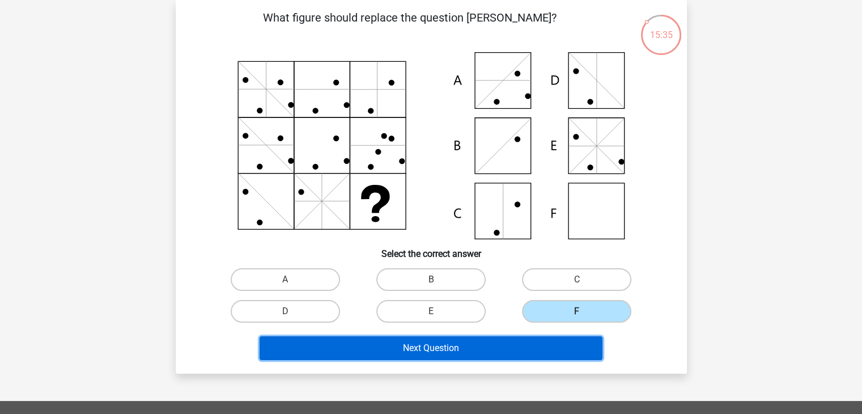
click at [525, 345] on button "Next Question" at bounding box center [430, 348] width 343 height 24
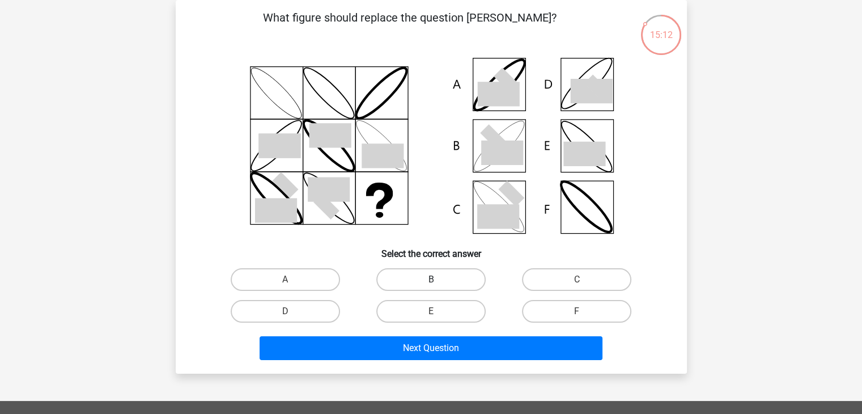
click at [417, 282] on label "B" at bounding box center [430, 279] width 109 height 23
click at [431, 282] on input "B" at bounding box center [434, 282] width 7 height 7
radio input "true"
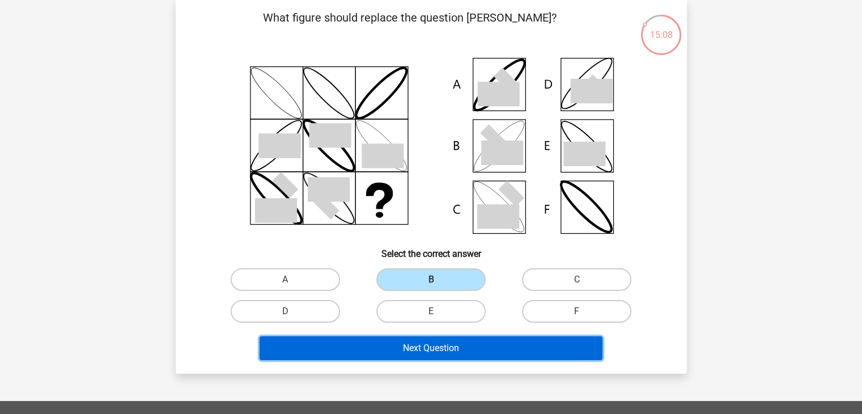
drag, startPoint x: 425, startPoint y: 342, endPoint x: 388, endPoint y: 345, distance: 38.1
click at [388, 345] on button "Next Question" at bounding box center [430, 348] width 343 height 24
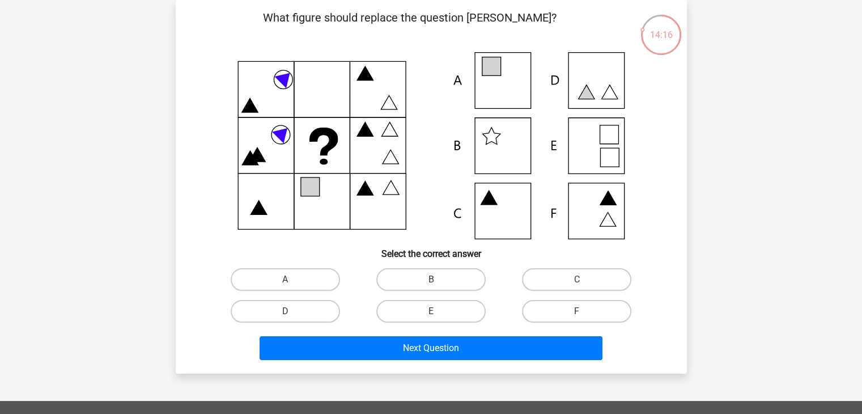
click at [590, 143] on icon at bounding box center [431, 145] width 457 height 187
click at [449, 312] on label "E" at bounding box center [430, 311] width 109 height 23
click at [438, 312] on input "E" at bounding box center [434, 314] width 7 height 7
radio input "true"
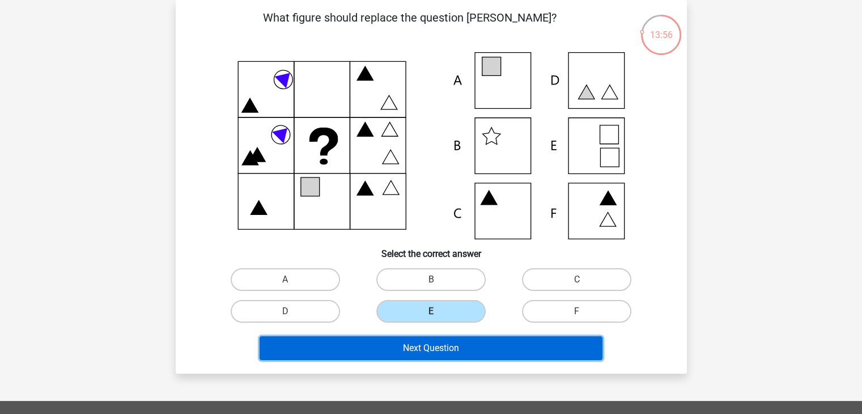
click at [441, 350] on button "Next Question" at bounding box center [430, 348] width 343 height 24
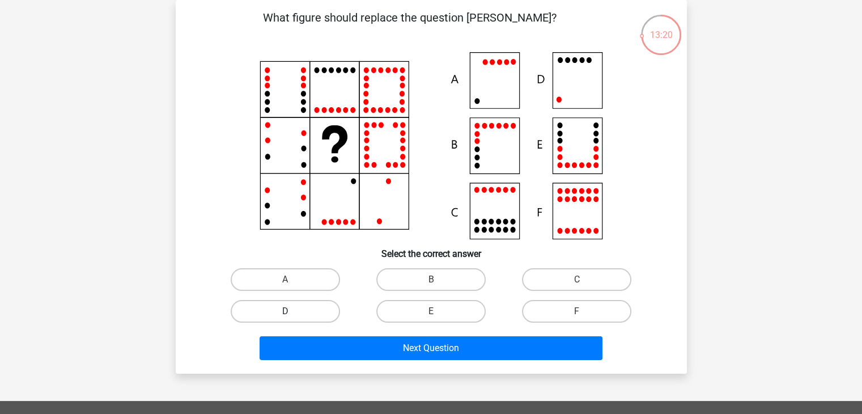
click at [308, 309] on label "D" at bounding box center [285, 311] width 109 height 23
click at [292, 311] on input "D" at bounding box center [288, 314] width 7 height 7
radio input "true"
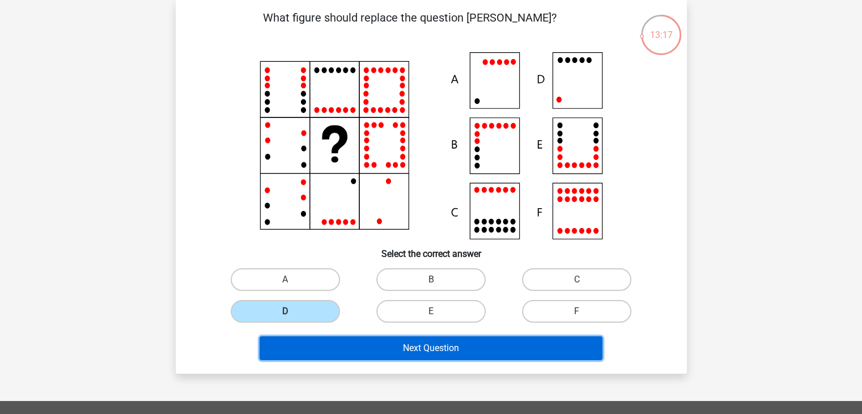
click at [363, 340] on button "Next Question" at bounding box center [430, 348] width 343 height 24
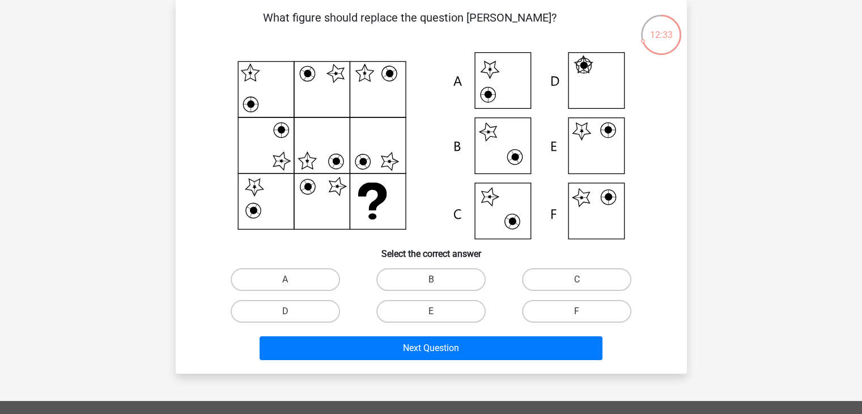
click at [437, 316] on input "E" at bounding box center [434, 314] width 7 height 7
radio input "true"
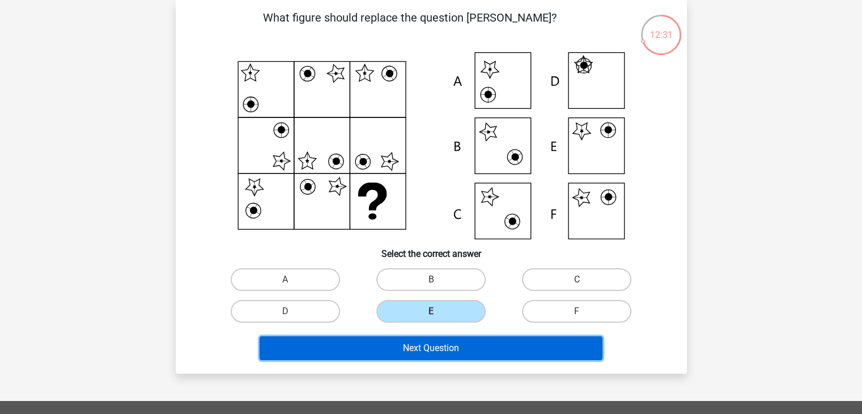
click at [444, 343] on button "Next Question" at bounding box center [430, 348] width 343 height 24
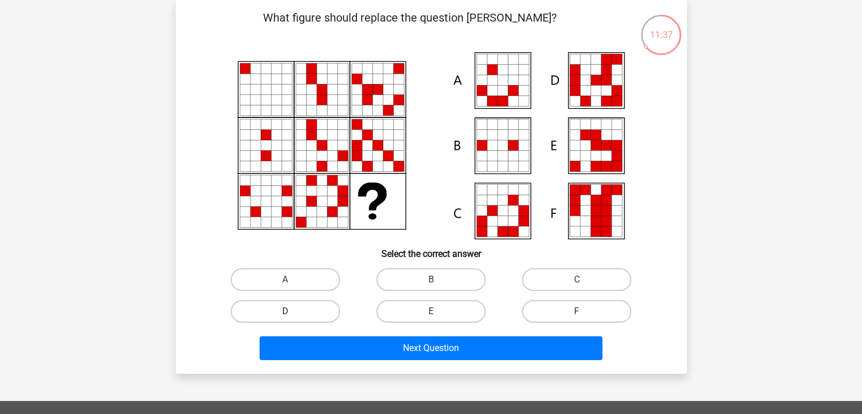
click at [300, 309] on label "D" at bounding box center [285, 311] width 109 height 23
click at [292, 311] on input "D" at bounding box center [288, 314] width 7 height 7
radio input "true"
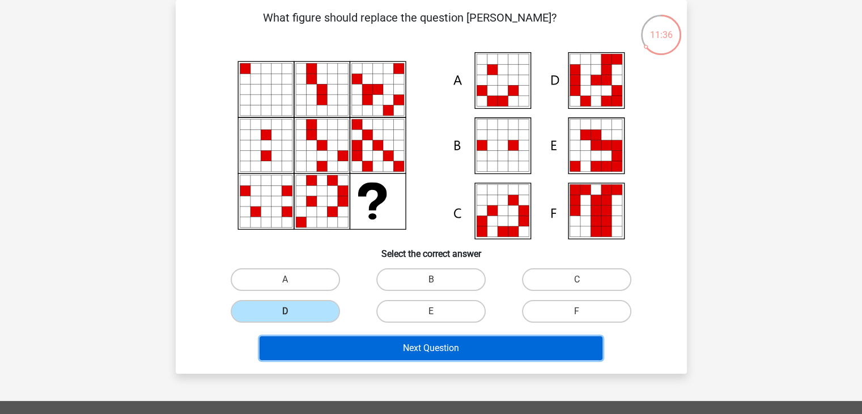
click at [376, 343] on button "Next Question" at bounding box center [430, 348] width 343 height 24
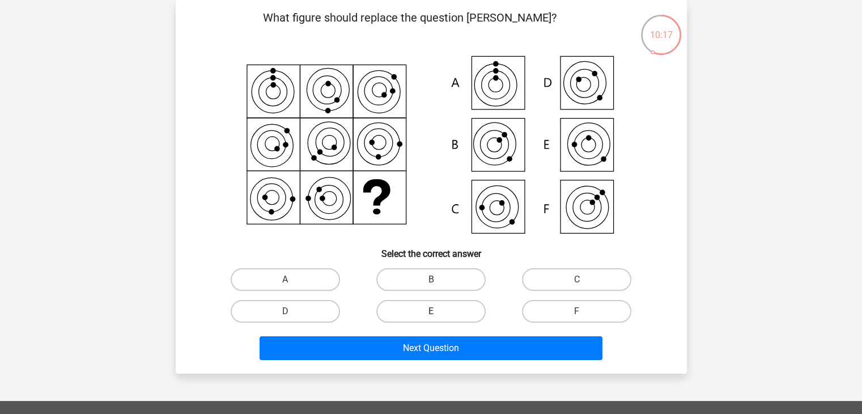
click at [465, 311] on label "E" at bounding box center [430, 311] width 109 height 23
click at [438, 311] on input "E" at bounding box center [434, 314] width 7 height 7
radio input "true"
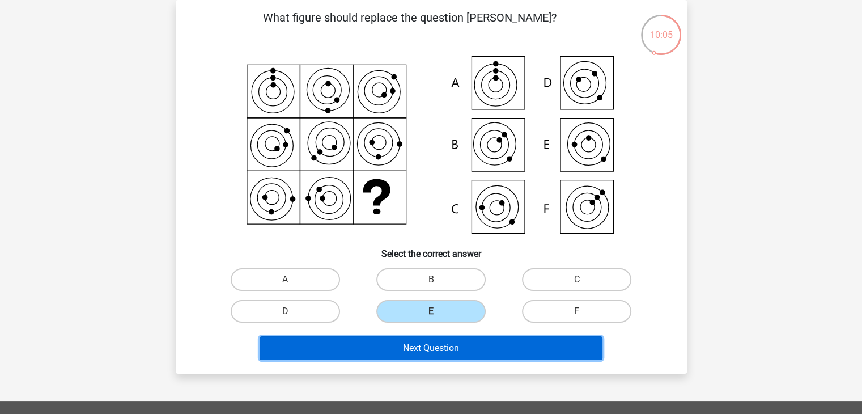
click at [480, 343] on button "Next Question" at bounding box center [430, 348] width 343 height 24
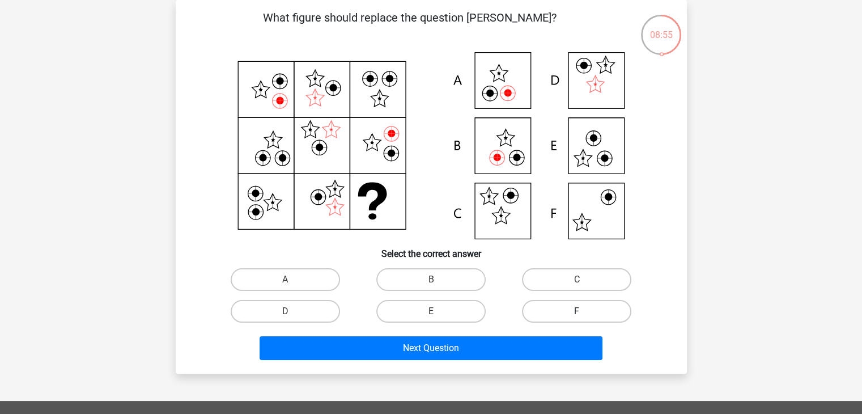
click at [573, 300] on label "F" at bounding box center [576, 311] width 109 height 23
click at [577, 311] on input "F" at bounding box center [580, 314] width 7 height 7
radio input "true"
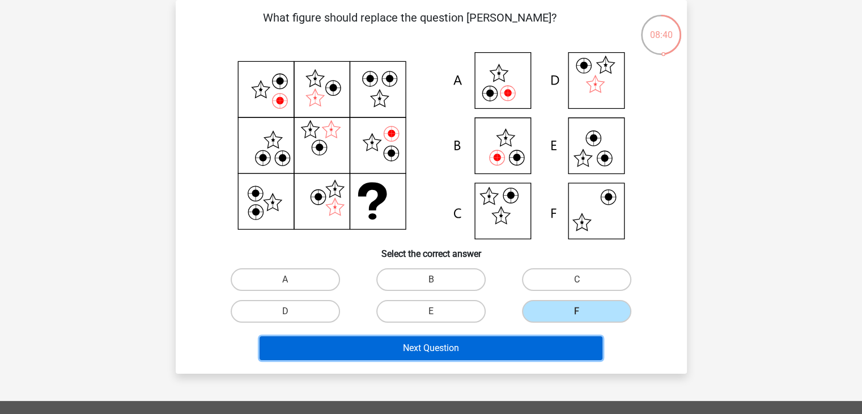
click at [525, 344] on button "Next Question" at bounding box center [430, 348] width 343 height 24
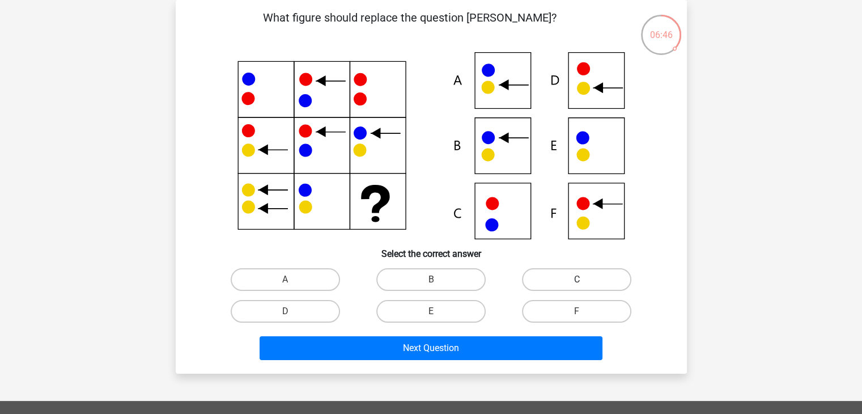
click at [567, 274] on label "C" at bounding box center [576, 279] width 109 height 23
click at [577, 279] on input "C" at bounding box center [580, 282] width 7 height 7
radio input "true"
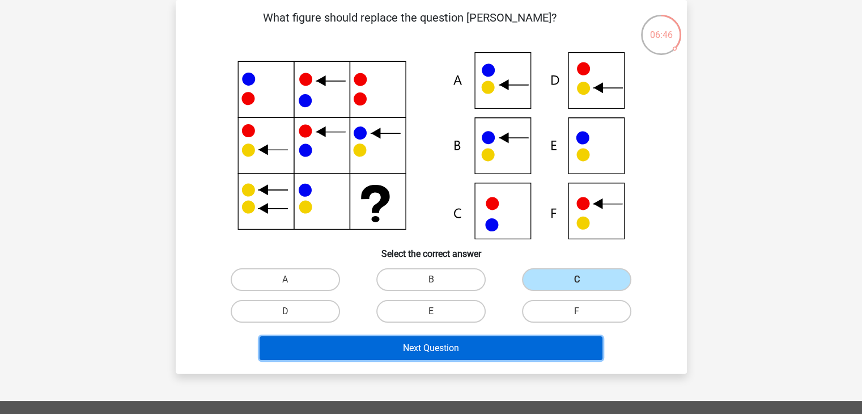
click at [480, 345] on button "Next Question" at bounding box center [430, 348] width 343 height 24
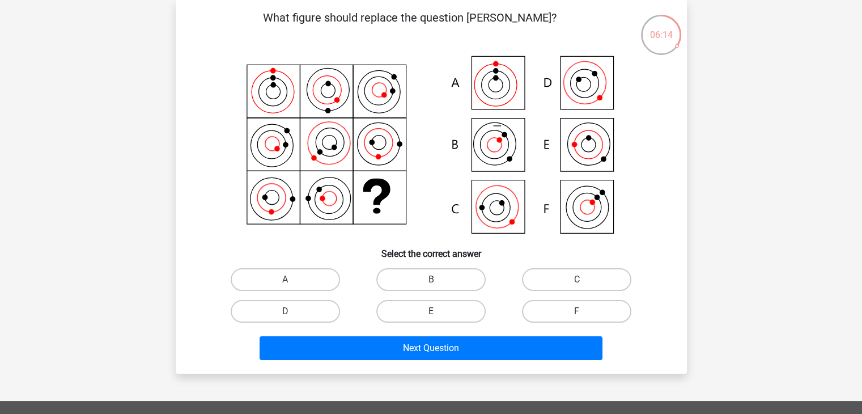
click at [433, 282] on input "B" at bounding box center [434, 282] width 7 height 7
radio input "true"
click at [590, 201] on icon at bounding box center [587, 207] width 20 height 20
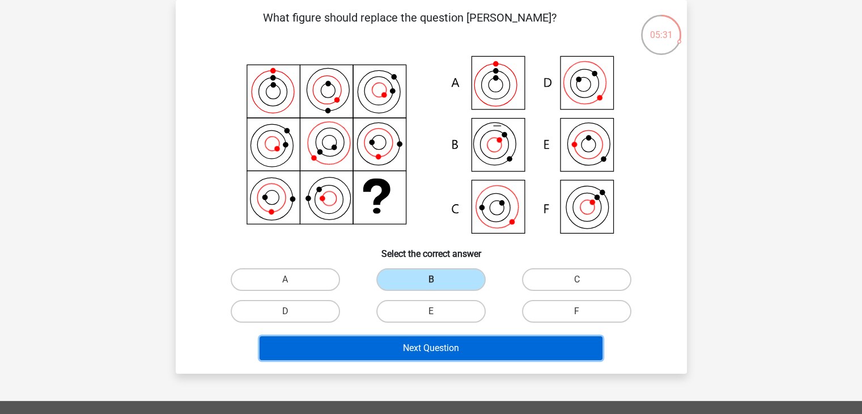
click at [449, 346] on button "Next Question" at bounding box center [430, 348] width 343 height 24
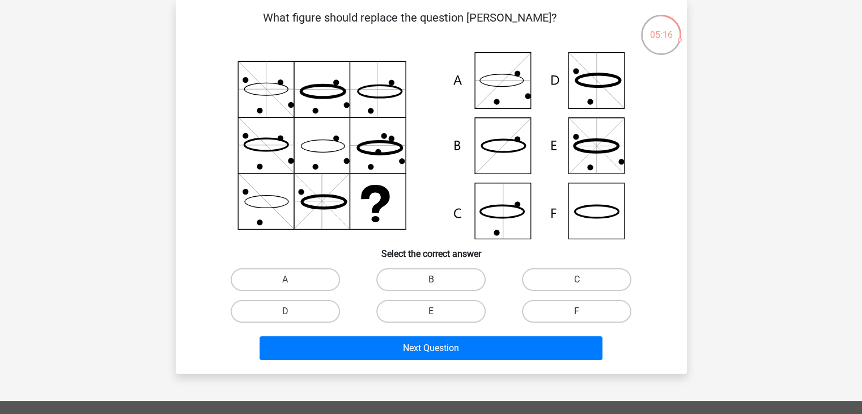
click at [572, 316] on label "F" at bounding box center [576, 311] width 109 height 23
click at [577, 316] on input "F" at bounding box center [580, 314] width 7 height 7
radio input "true"
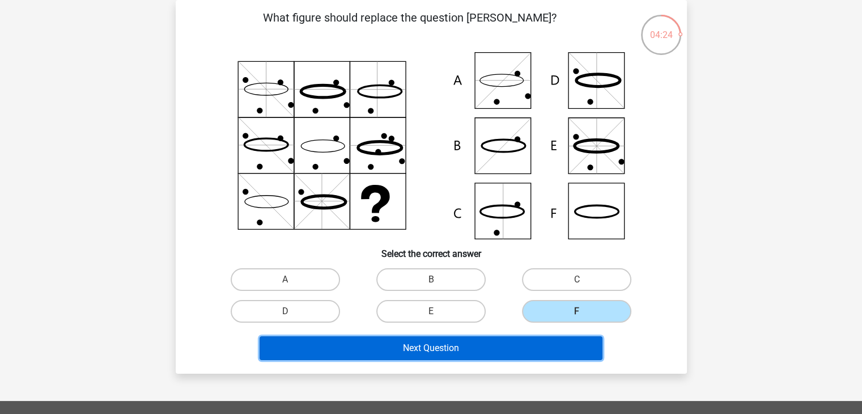
click at [395, 348] on button "Next Question" at bounding box center [430, 348] width 343 height 24
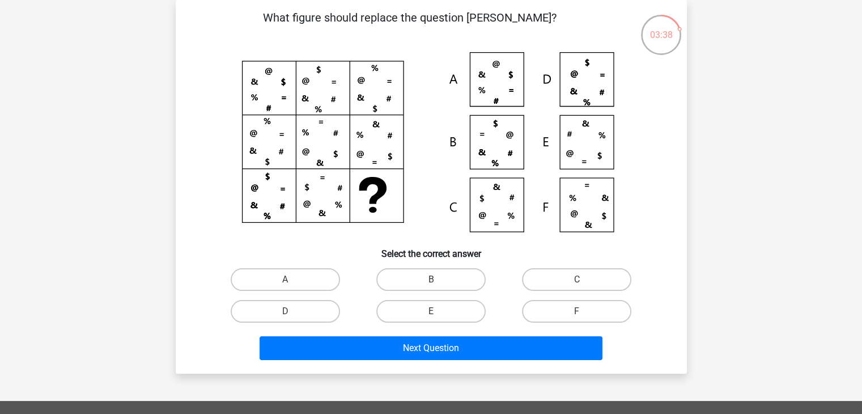
click at [308, 160] on icon at bounding box center [431, 145] width 457 height 187
click at [580, 277] on label "C" at bounding box center [576, 279] width 109 height 23
click at [580, 279] on input "C" at bounding box center [580, 282] width 7 height 7
radio input "true"
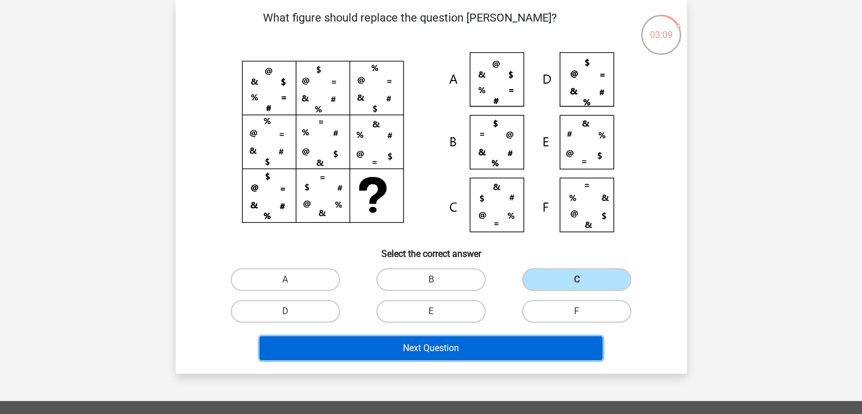
click at [472, 346] on button "Next Question" at bounding box center [430, 348] width 343 height 24
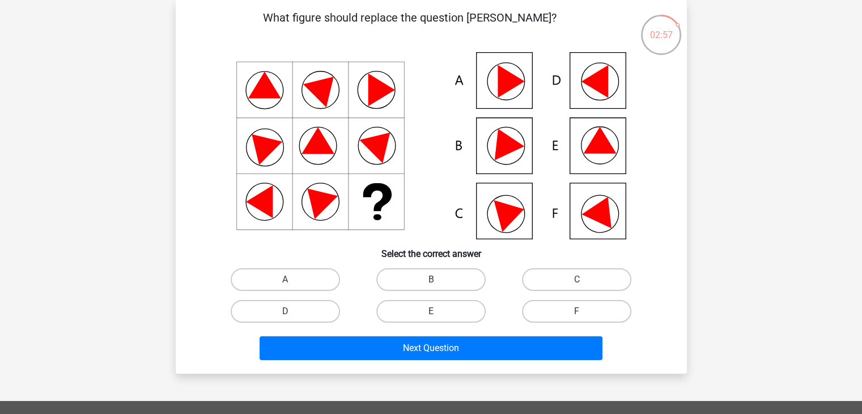
click at [276, 93] on icon at bounding box center [264, 84] width 33 height 27
click at [295, 316] on label "D" at bounding box center [285, 311] width 109 height 23
click at [292, 316] on input "D" at bounding box center [288, 314] width 7 height 7
radio input "true"
click at [381, 327] on div "Next Question" at bounding box center [431, 345] width 475 height 37
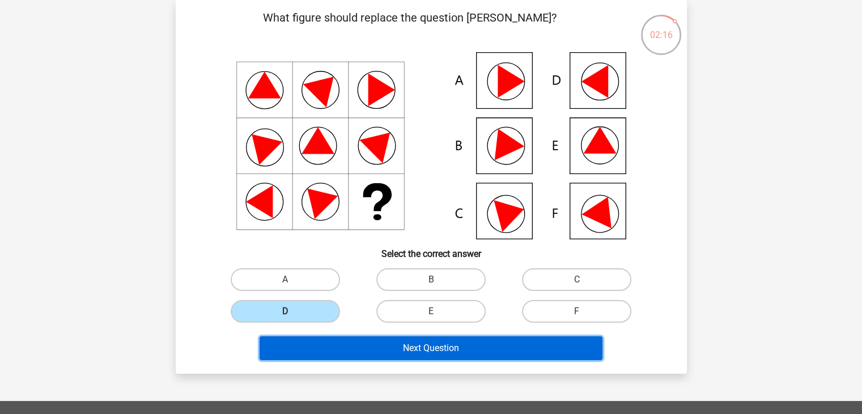
click at [383, 347] on button "Next Question" at bounding box center [430, 348] width 343 height 24
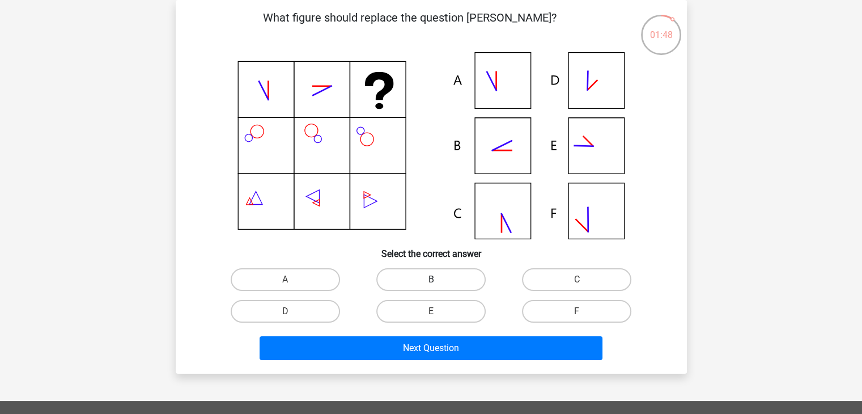
click at [420, 274] on label "B" at bounding box center [430, 279] width 109 height 23
click at [431, 279] on input "B" at bounding box center [434, 282] width 7 height 7
radio input "true"
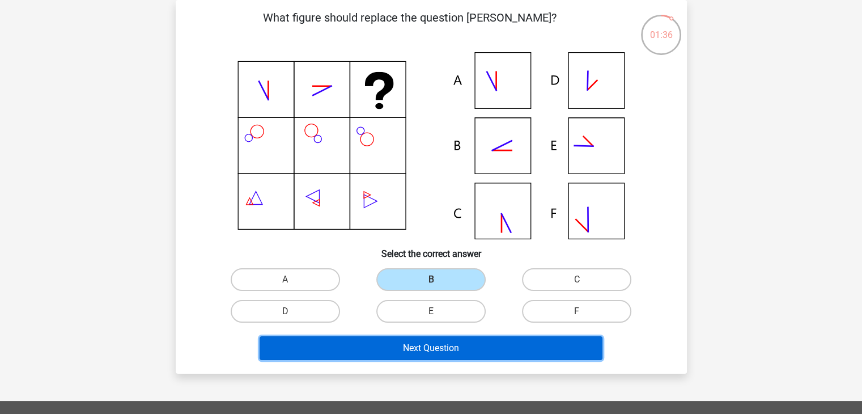
click at [421, 347] on button "Next Question" at bounding box center [430, 348] width 343 height 24
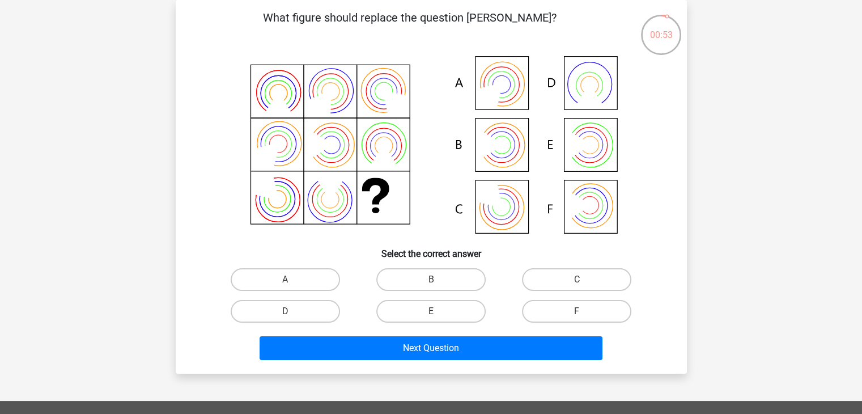
click at [584, 313] on input "F" at bounding box center [580, 314] width 7 height 7
radio input "true"
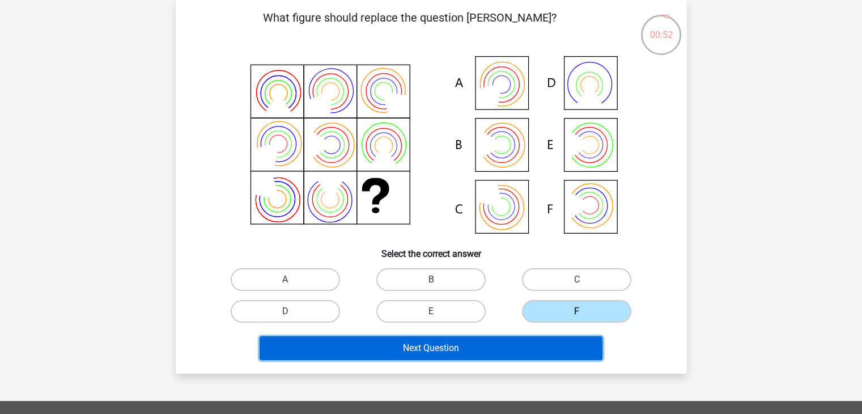
click at [542, 347] on button "Next Question" at bounding box center [430, 348] width 343 height 24
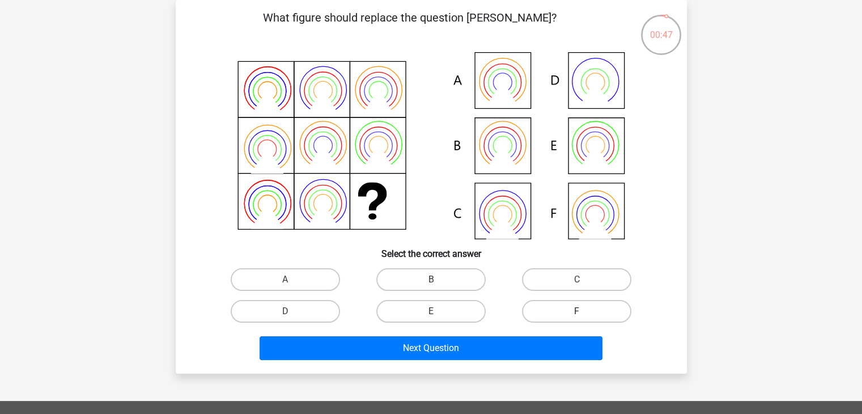
click at [577, 308] on label "F" at bounding box center [576, 311] width 109 height 23
click at [577, 311] on input "F" at bounding box center [580, 314] width 7 height 7
radio input "true"
click at [449, 275] on label "B" at bounding box center [430, 279] width 109 height 23
click at [438, 279] on input "B" at bounding box center [434, 282] width 7 height 7
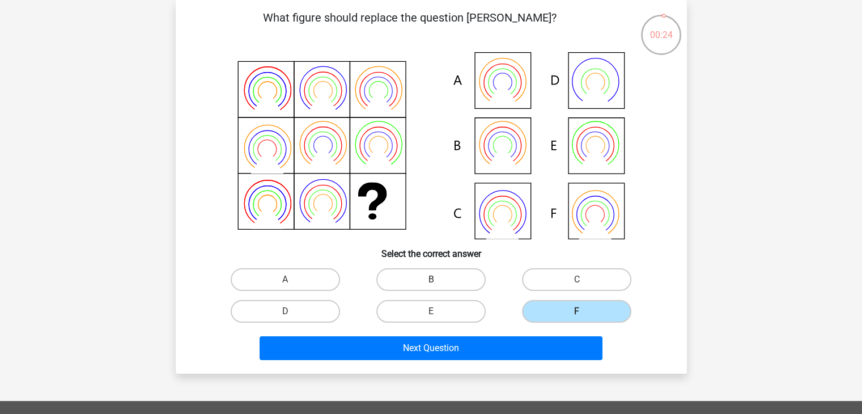
radio input "true"
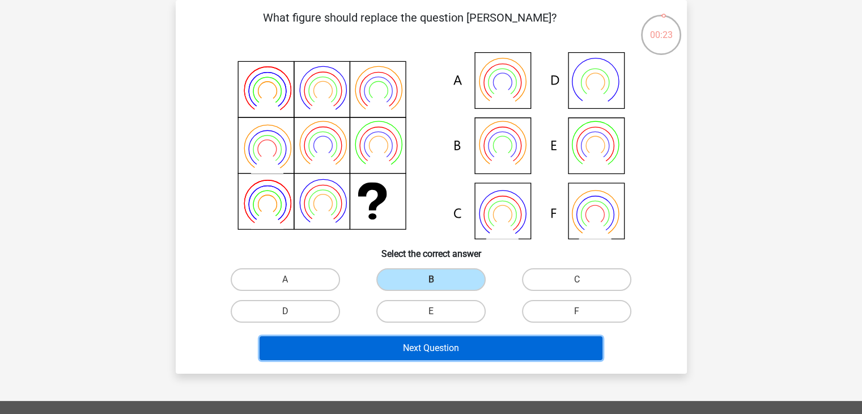
click at [446, 345] on button "Next Question" at bounding box center [430, 348] width 343 height 24
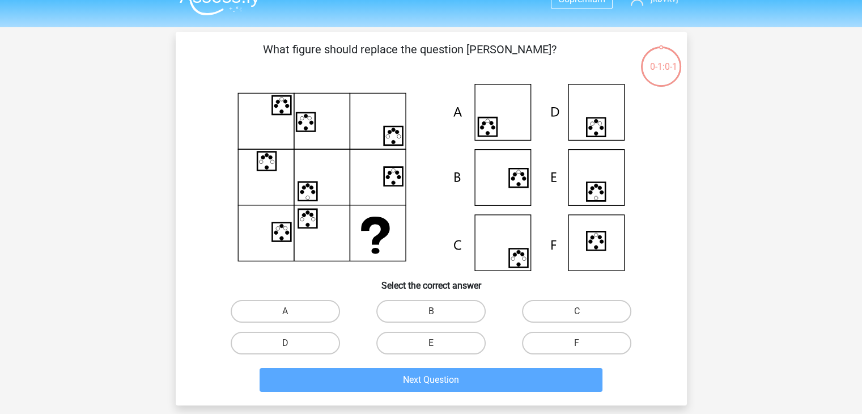
scroll to position [35, 0]
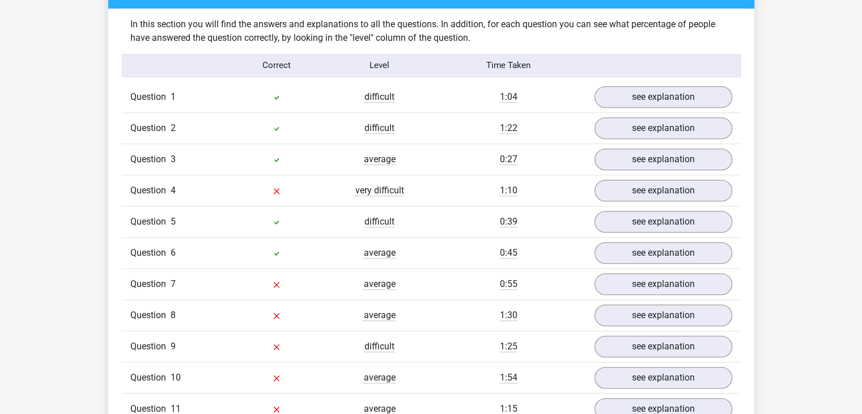
scroll to position [882, 0]
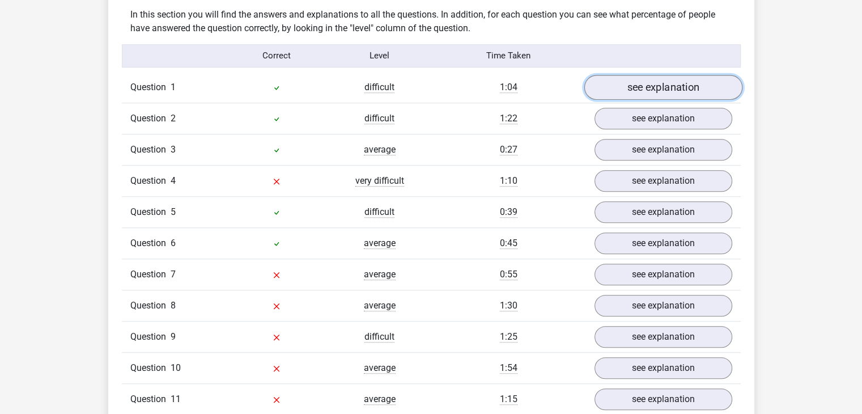
click at [648, 82] on link "see explanation" at bounding box center [663, 87] width 158 height 25
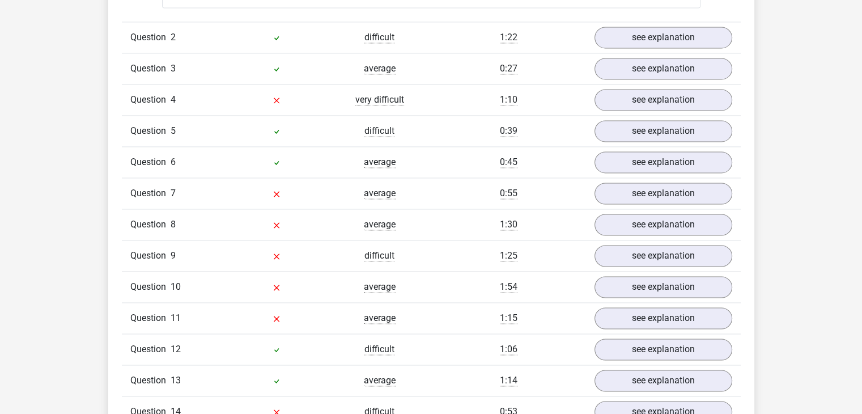
scroll to position [1719, 0]
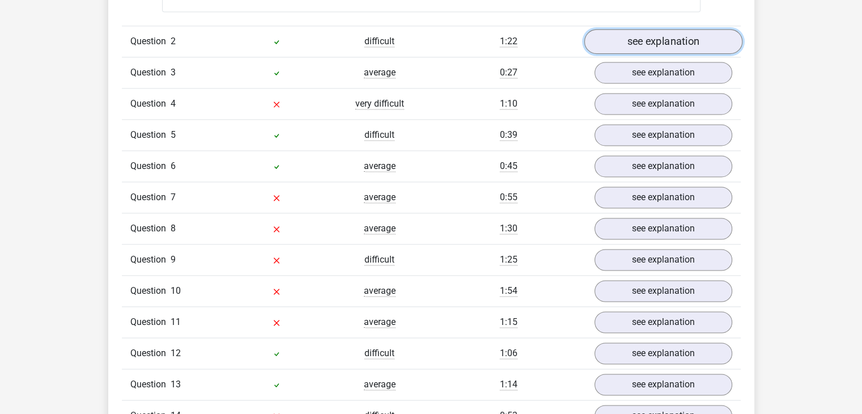
click at [664, 44] on link "see explanation" at bounding box center [663, 41] width 158 height 25
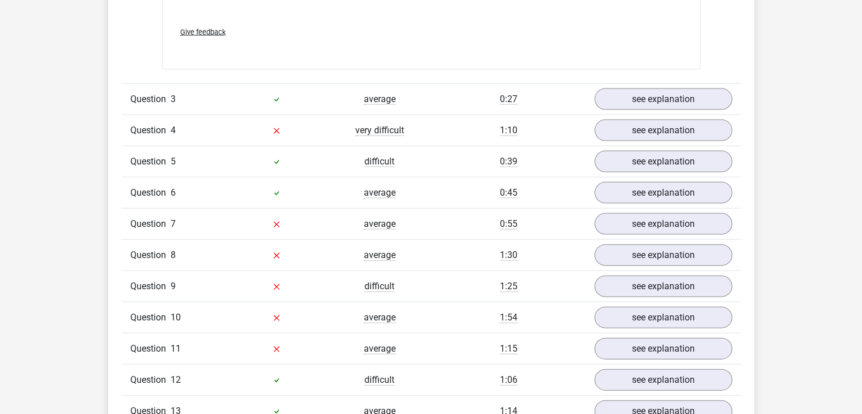
scroll to position [2458, 0]
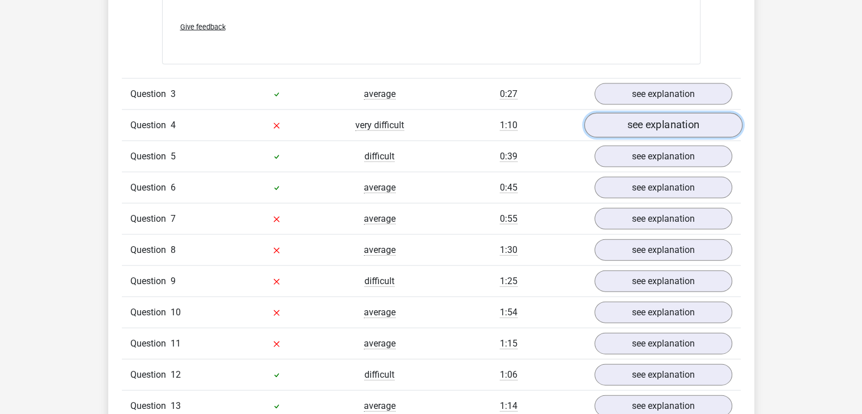
click at [644, 125] on link "see explanation" at bounding box center [663, 125] width 158 height 25
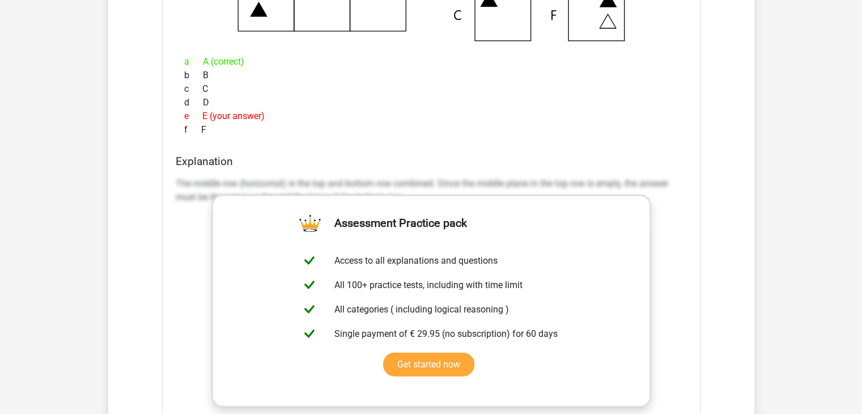
scroll to position [2786, 0]
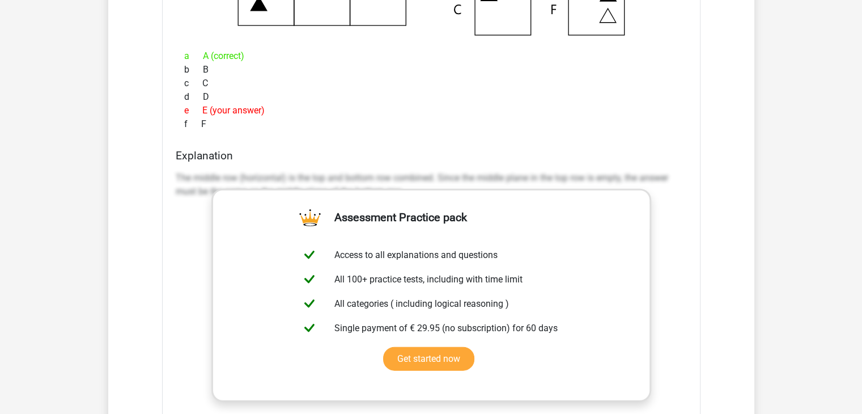
click at [411, 178] on p "The middle row (horizontal) is the top and bottom row combined. Since the middl…" at bounding box center [431, 184] width 511 height 27
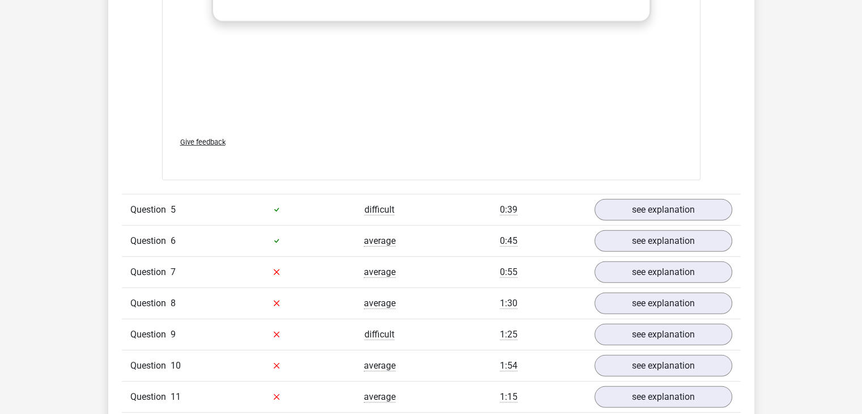
scroll to position [3177, 0]
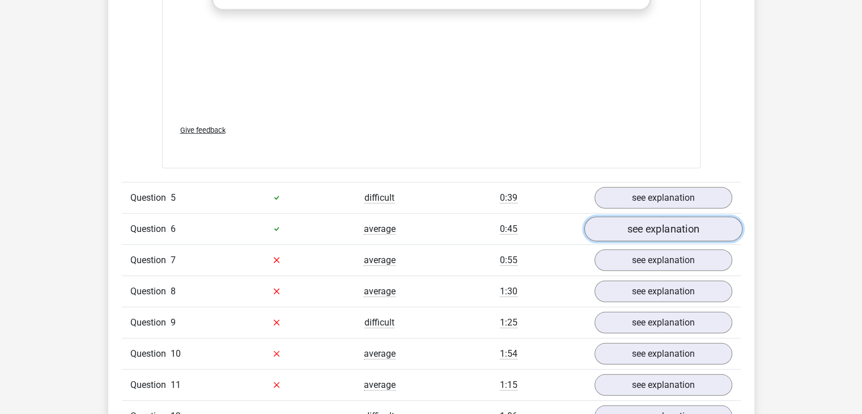
click at [659, 225] on link "see explanation" at bounding box center [663, 228] width 158 height 25
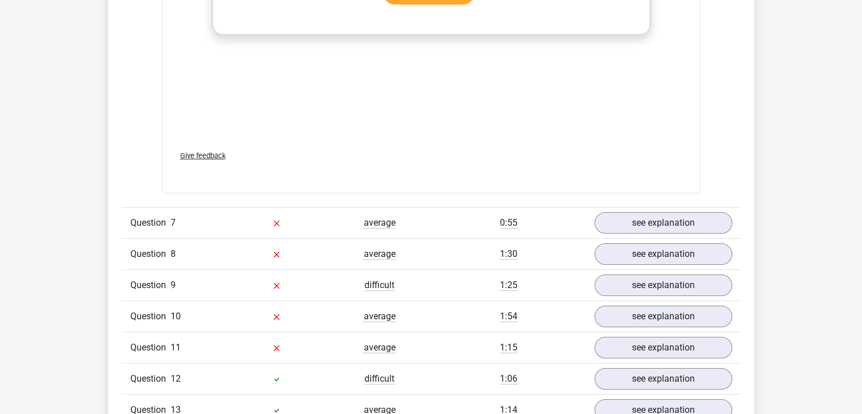
scroll to position [4069, 0]
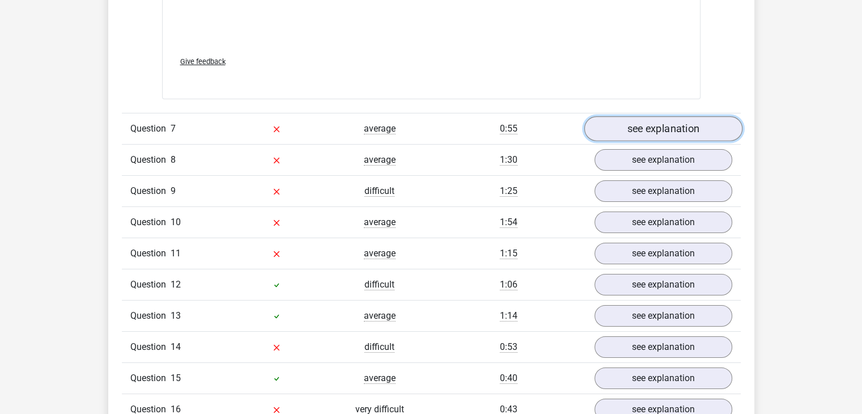
click at [678, 123] on link "see explanation" at bounding box center [663, 128] width 158 height 25
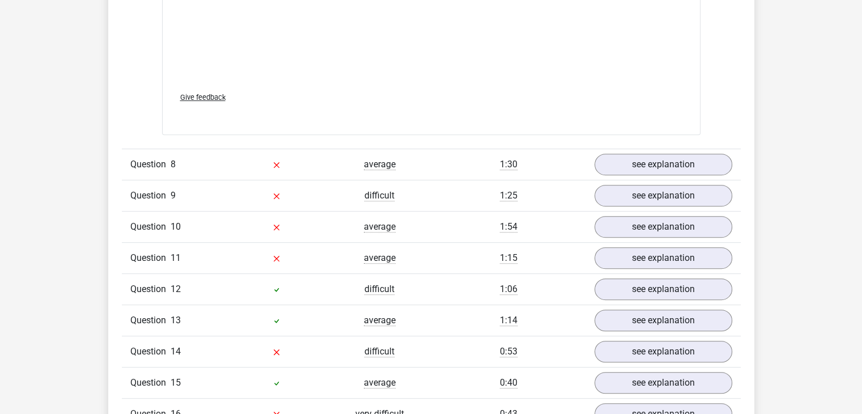
scroll to position [4916, 0]
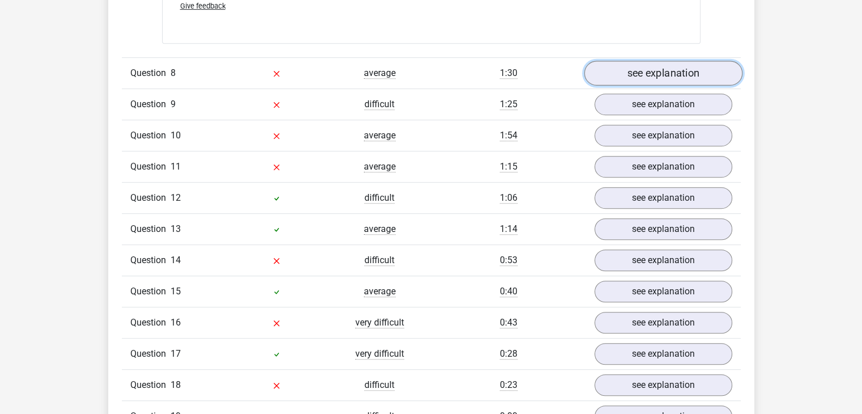
click at [683, 73] on link "see explanation" at bounding box center [663, 73] width 158 height 25
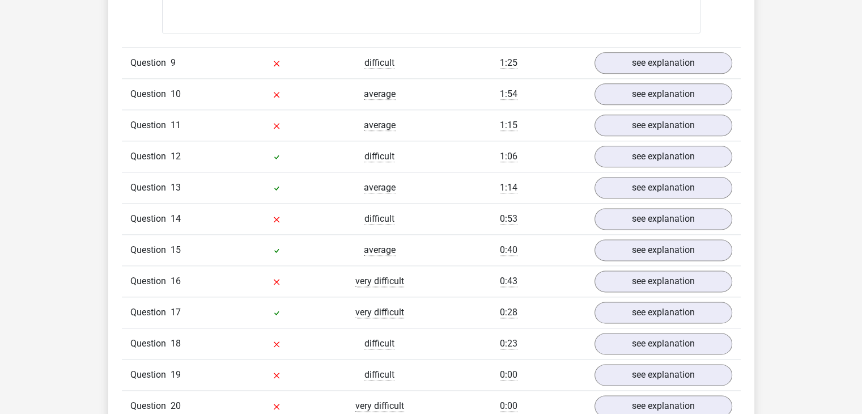
scroll to position [5726, 0]
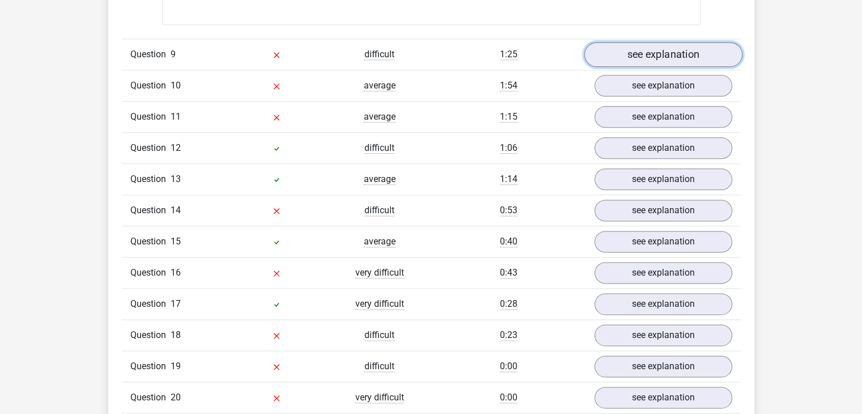
click at [707, 48] on link "see explanation" at bounding box center [663, 54] width 158 height 25
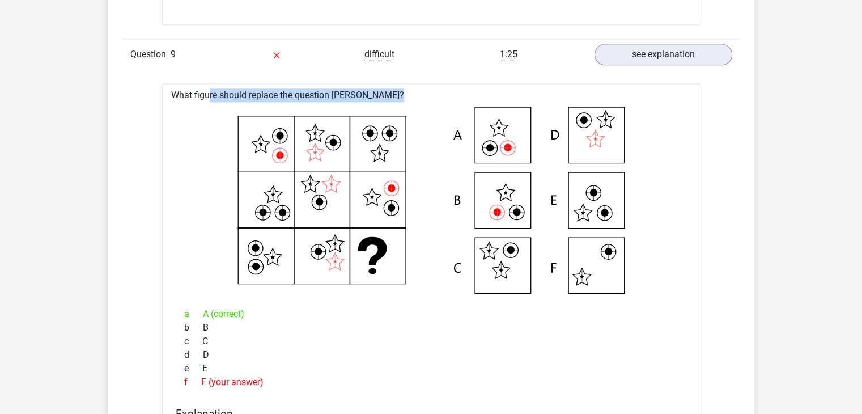
drag, startPoint x: 762, startPoint y: 62, endPoint x: 765, endPoint y: 73, distance: 11.3
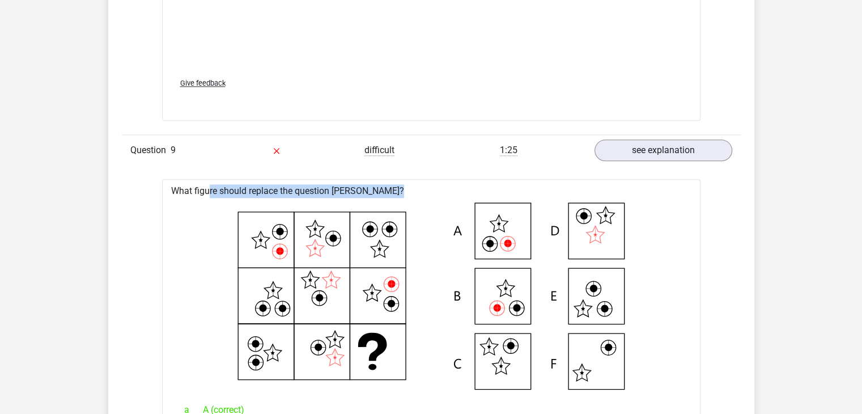
scroll to position [5724, 0]
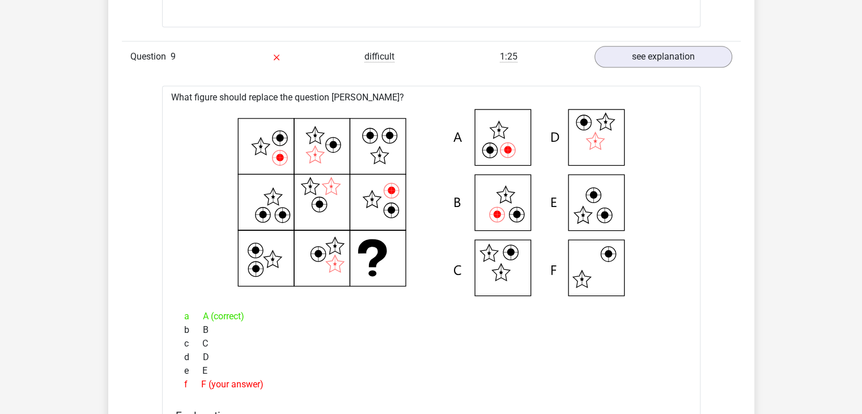
click at [654, 340] on div "c C" at bounding box center [431, 344] width 511 height 14
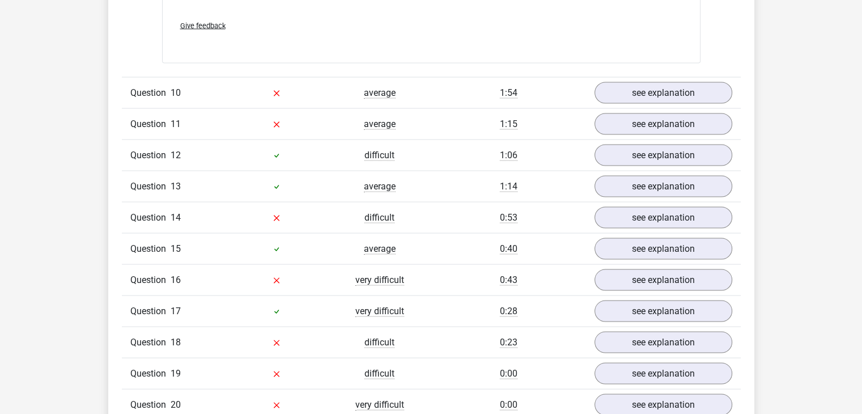
scroll to position [6498, 0]
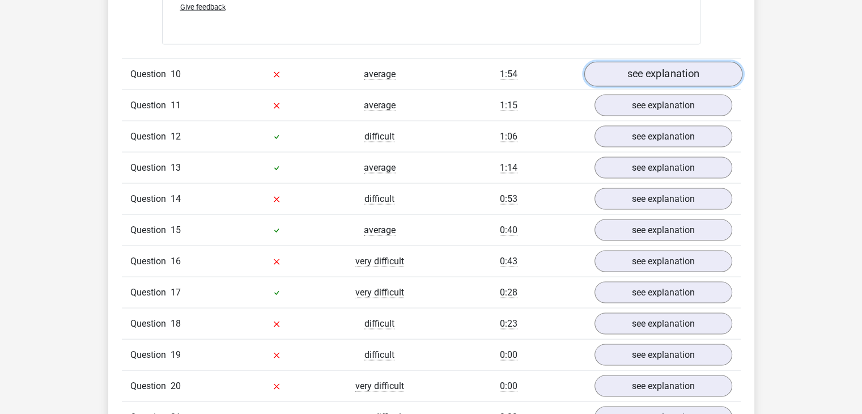
click at [653, 69] on link "see explanation" at bounding box center [663, 74] width 158 height 25
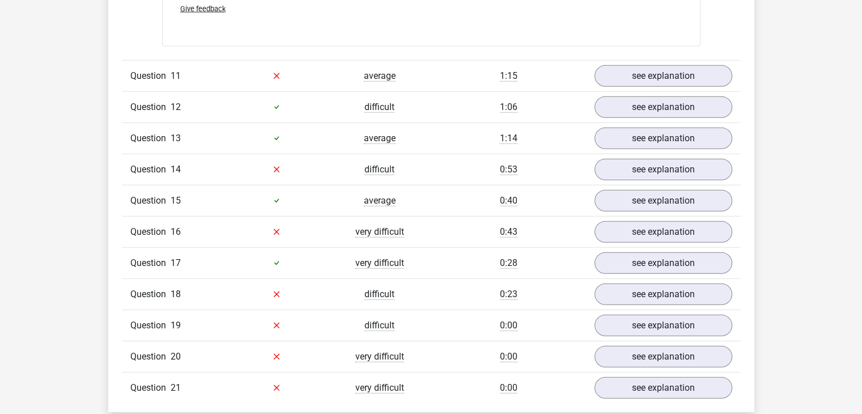
scroll to position [7319, 0]
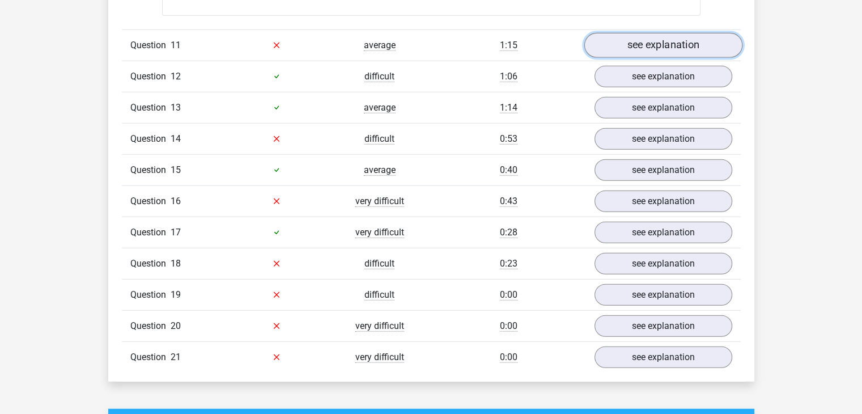
click at [672, 37] on link "see explanation" at bounding box center [663, 45] width 158 height 25
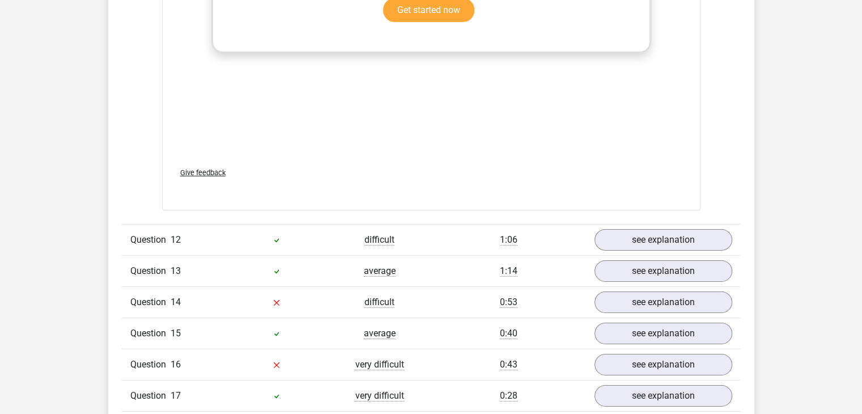
scroll to position [8061, 0]
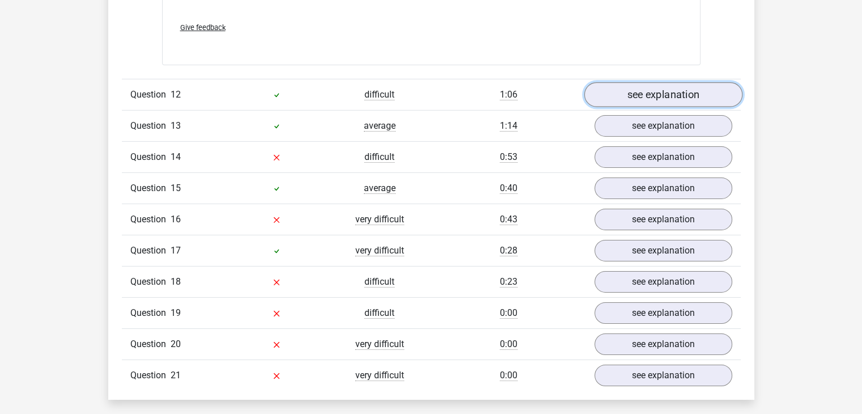
click at [627, 87] on link "see explanation" at bounding box center [663, 94] width 158 height 25
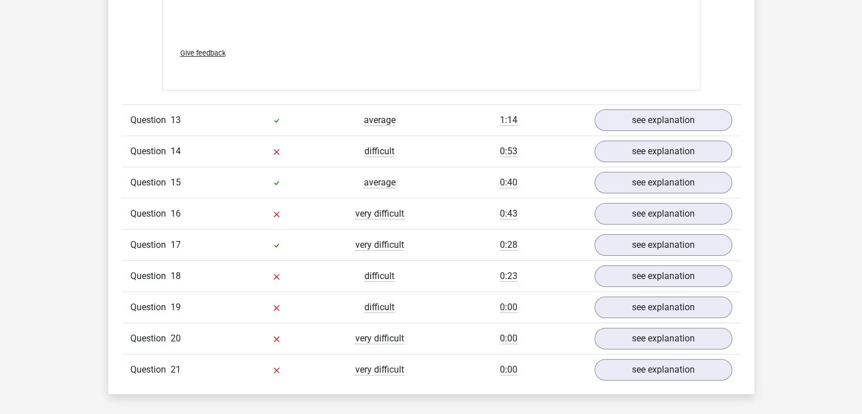
scroll to position [8874, 0]
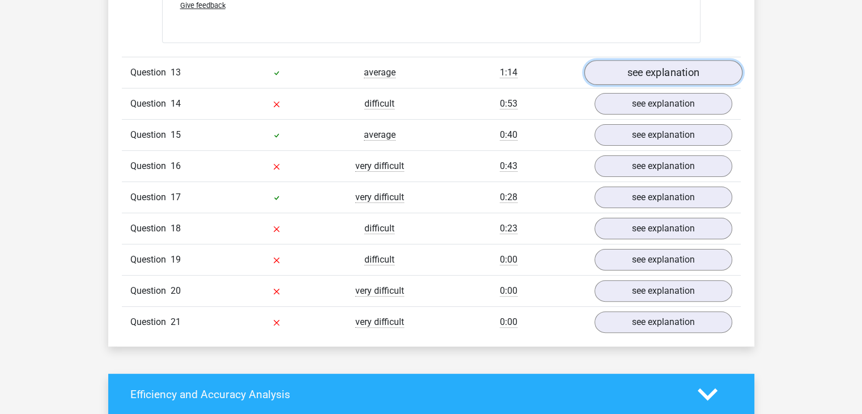
click at [681, 61] on link "see explanation" at bounding box center [663, 72] width 158 height 25
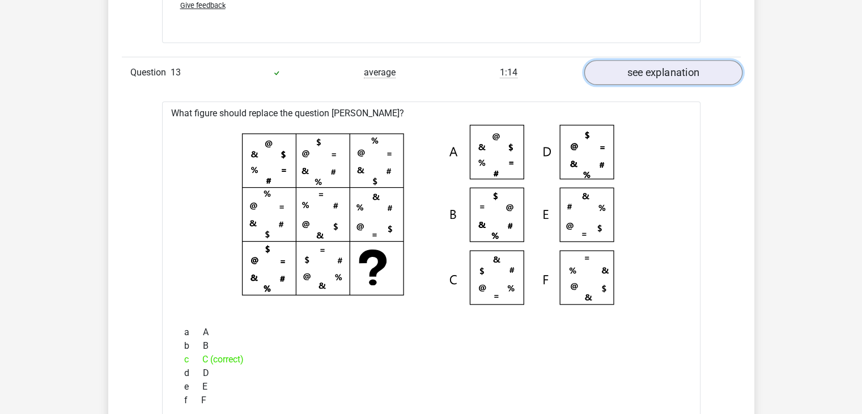
click at [700, 60] on link "see explanation" at bounding box center [663, 72] width 158 height 25
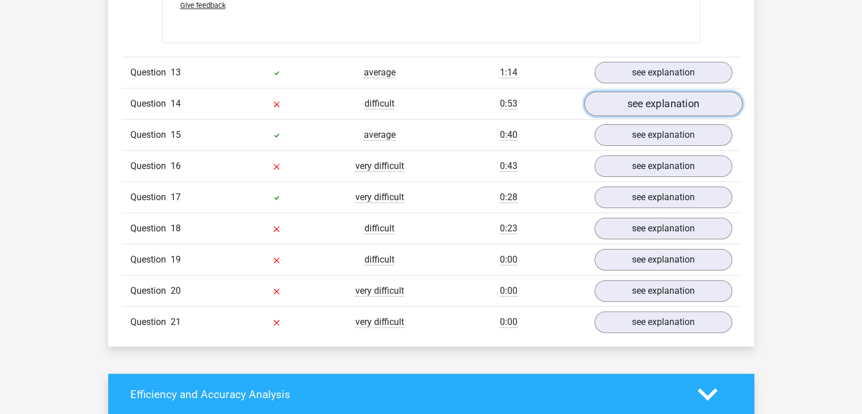
drag, startPoint x: 686, startPoint y: 93, endPoint x: 661, endPoint y: 96, distance: 25.0
click at [661, 96] on link "see explanation" at bounding box center [663, 103] width 158 height 25
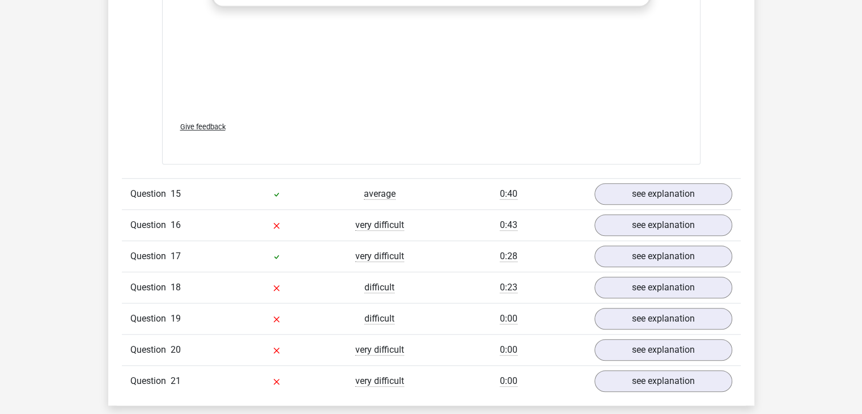
scroll to position [9563, 0]
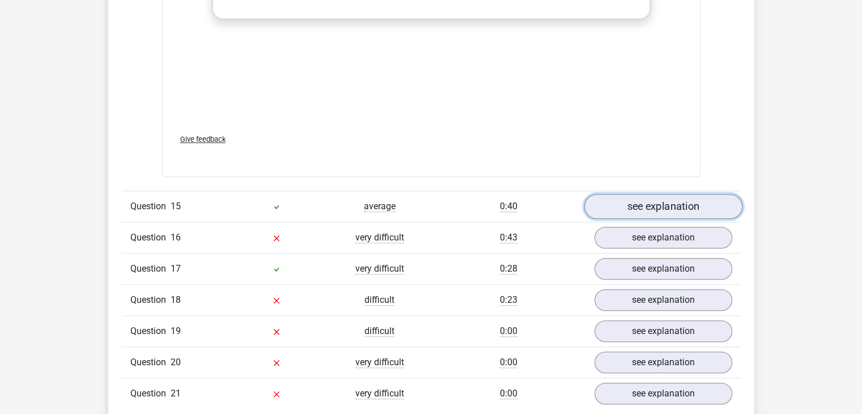
click at [661, 202] on link "see explanation" at bounding box center [663, 206] width 158 height 25
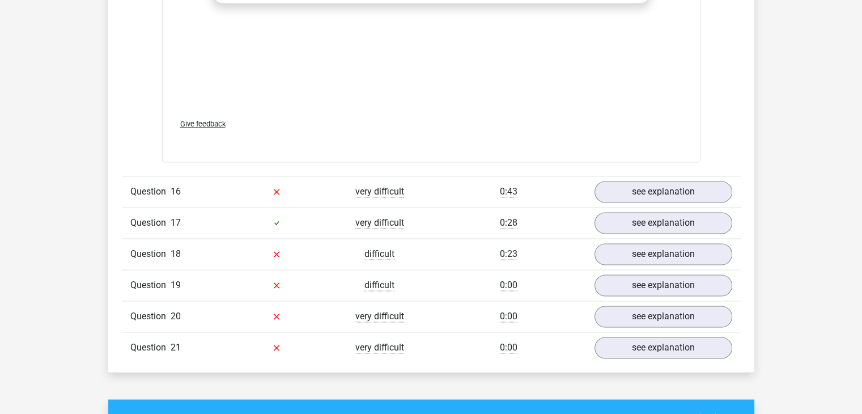
scroll to position [10398, 0]
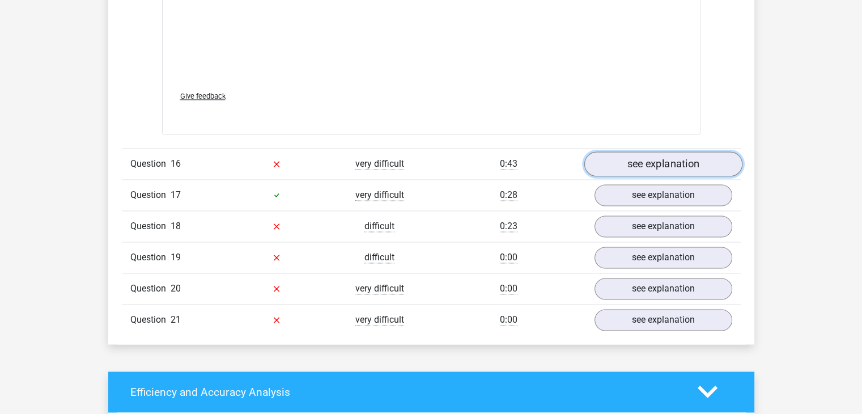
click at [666, 152] on link "see explanation" at bounding box center [663, 163] width 158 height 25
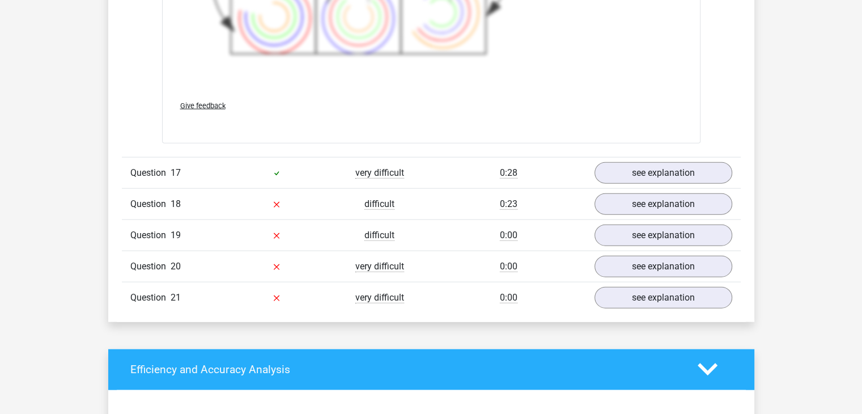
scroll to position [11224, 0]
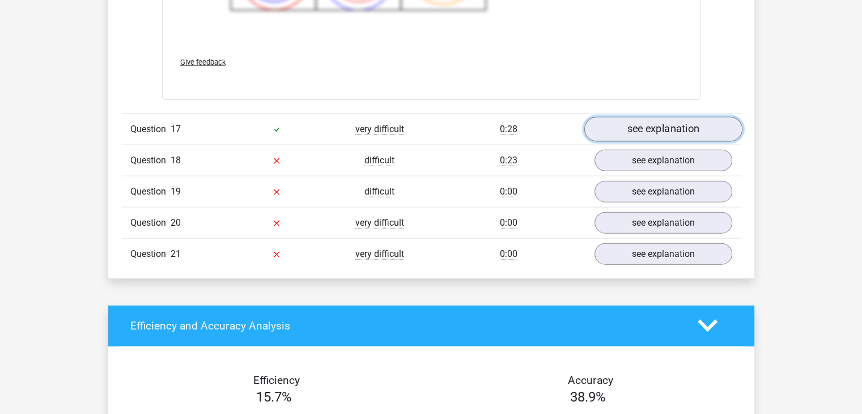
click at [620, 127] on link "see explanation" at bounding box center [663, 129] width 158 height 25
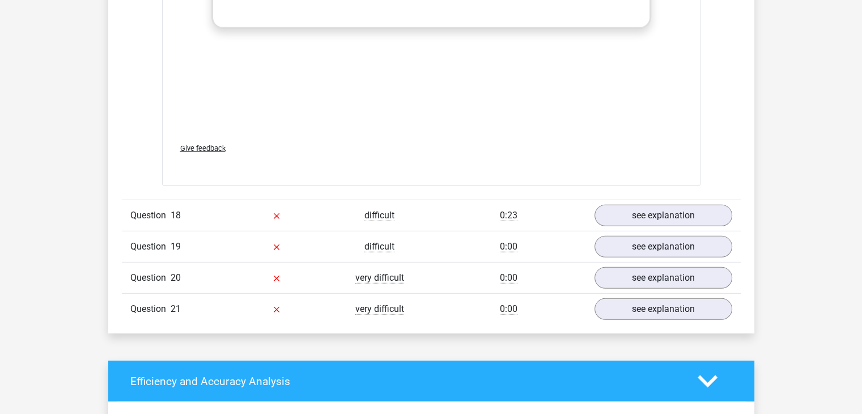
scroll to position [11991, 0]
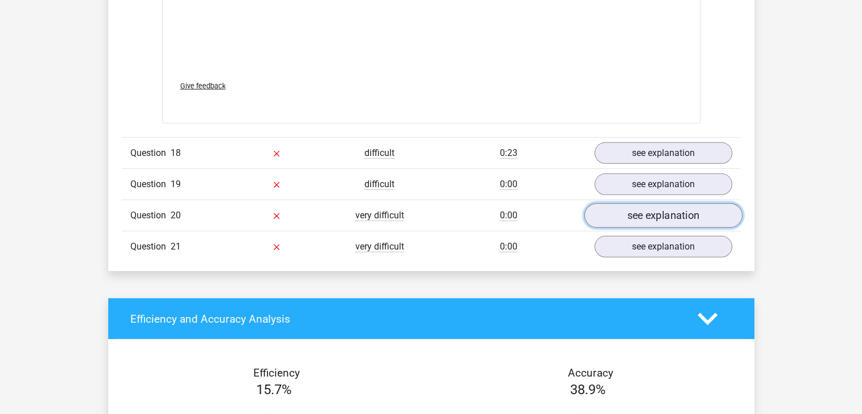
click at [641, 209] on link "see explanation" at bounding box center [663, 215] width 158 height 25
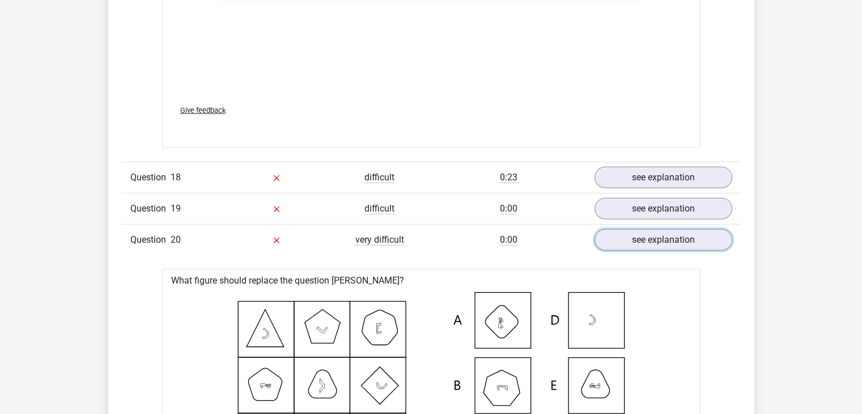
scroll to position [12016, 0]
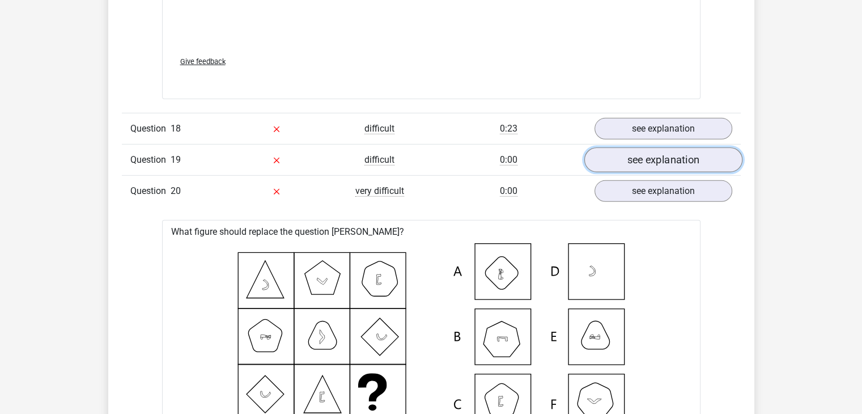
click at [677, 153] on link "see explanation" at bounding box center [663, 159] width 158 height 25
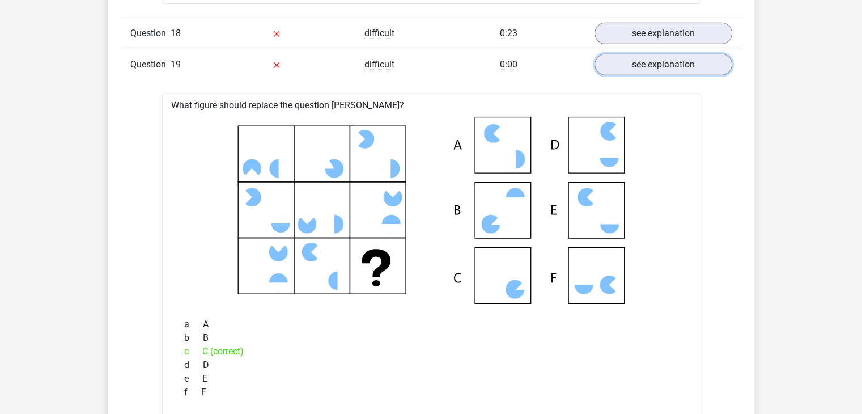
scroll to position [12076, 0]
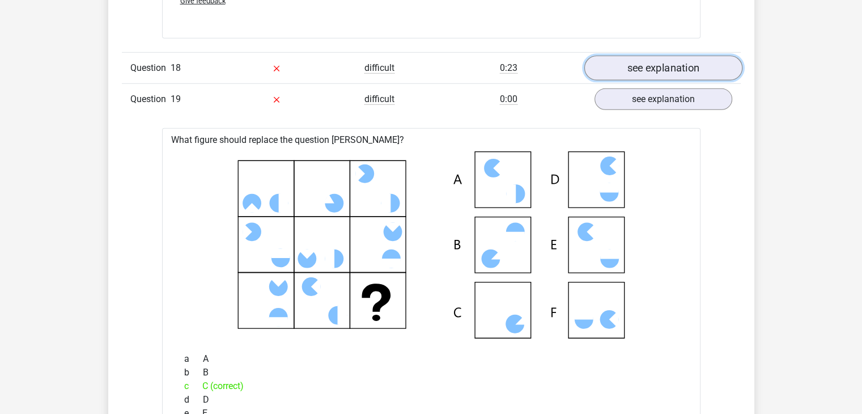
click at [710, 66] on link "see explanation" at bounding box center [663, 68] width 158 height 25
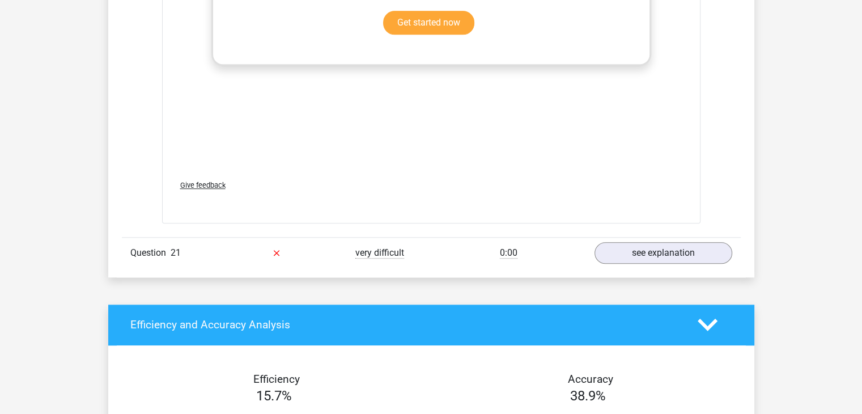
scroll to position [14394, 0]
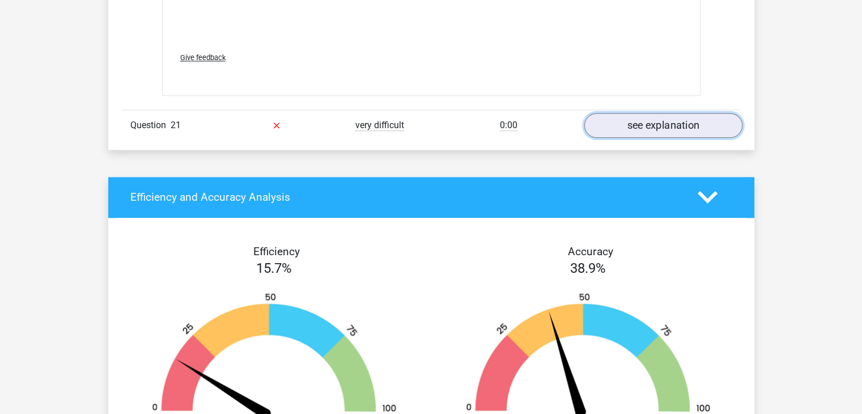
click at [650, 113] on link "see explanation" at bounding box center [663, 125] width 158 height 25
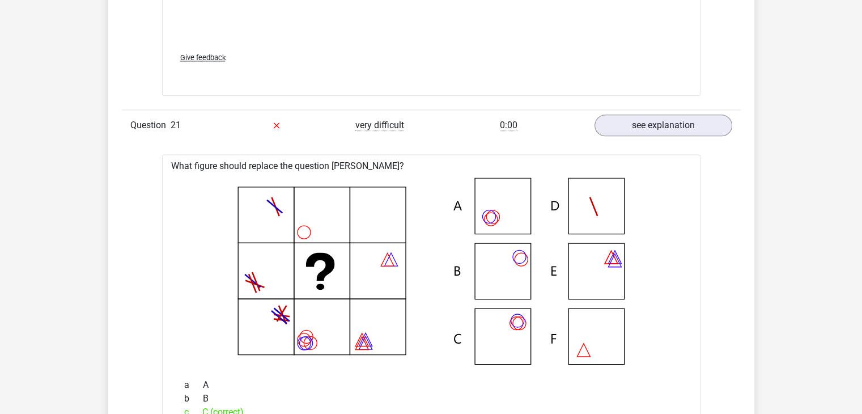
click at [503, 325] on icon at bounding box center [431, 270] width 502 height 187
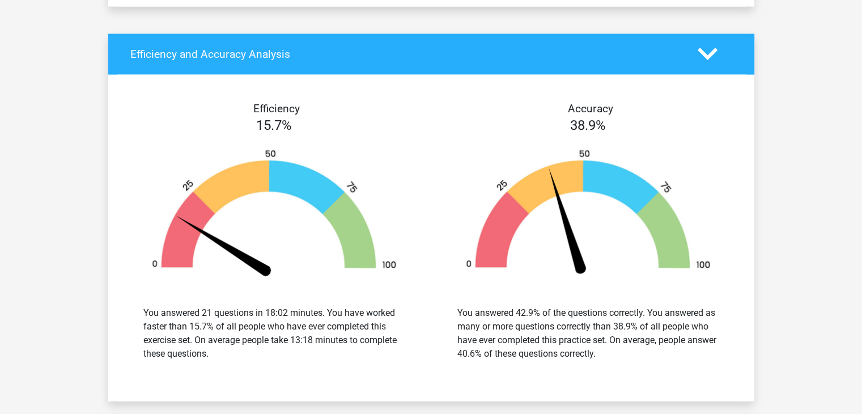
scroll to position [15316, 0]
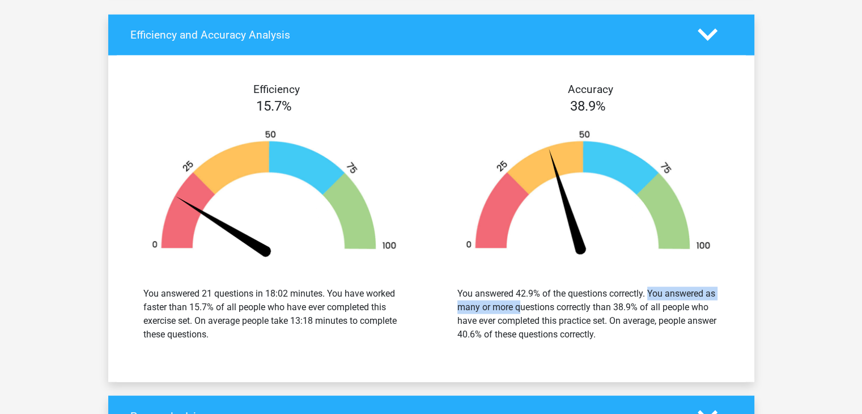
drag, startPoint x: 597, startPoint y: 280, endPoint x: 734, endPoint y: 288, distance: 137.3
click at [734, 288] on div "You answered 42.9% of the questions correctly. You answered as many or more que…" at bounding box center [588, 314] width 297 height 82
click at [714, 293] on div "You answered 42.9% of the questions correctly. You answered as many or more que…" at bounding box center [588, 314] width 262 height 54
drag, startPoint x: 657, startPoint y: 308, endPoint x: 620, endPoint y: 306, distance: 36.3
click at [620, 306] on div "You answered 42.9% of the questions correctly. You answered as many or more que…" at bounding box center [588, 314] width 262 height 54
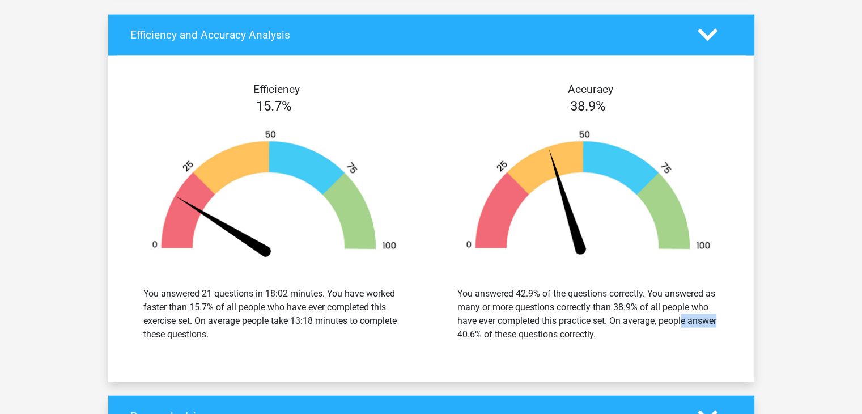
click at [620, 306] on div "You answered 42.9% of the questions correctly. You answered as many or more que…" at bounding box center [588, 314] width 262 height 54
click at [639, 346] on div "Efficiency 15.7% You answered 21 questions in 18:02 minutes. You have worked fa…" at bounding box center [431, 218] width 646 height 299
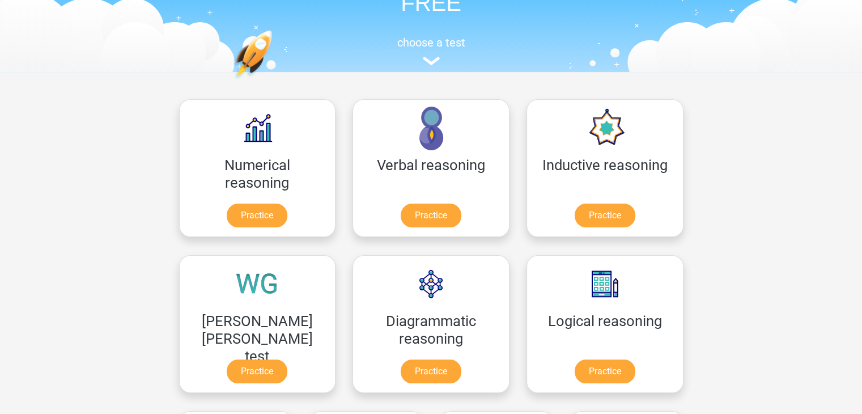
scroll to position [100, 0]
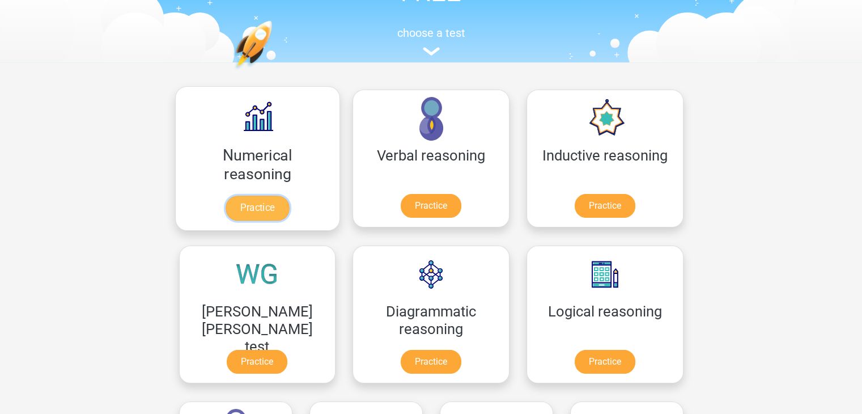
click at [245, 209] on link "Practice" at bounding box center [256, 207] width 63 height 25
click at [252, 203] on link "Practice" at bounding box center [256, 207] width 63 height 25
